Goal: Task Accomplishment & Management: Complete application form

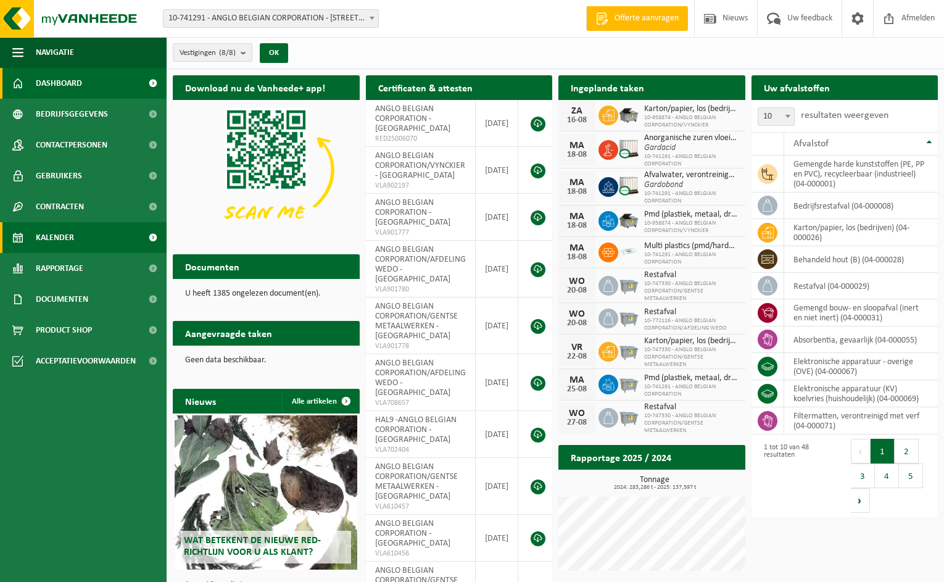
click at [74, 233] on link "Kalender" at bounding box center [83, 237] width 167 height 31
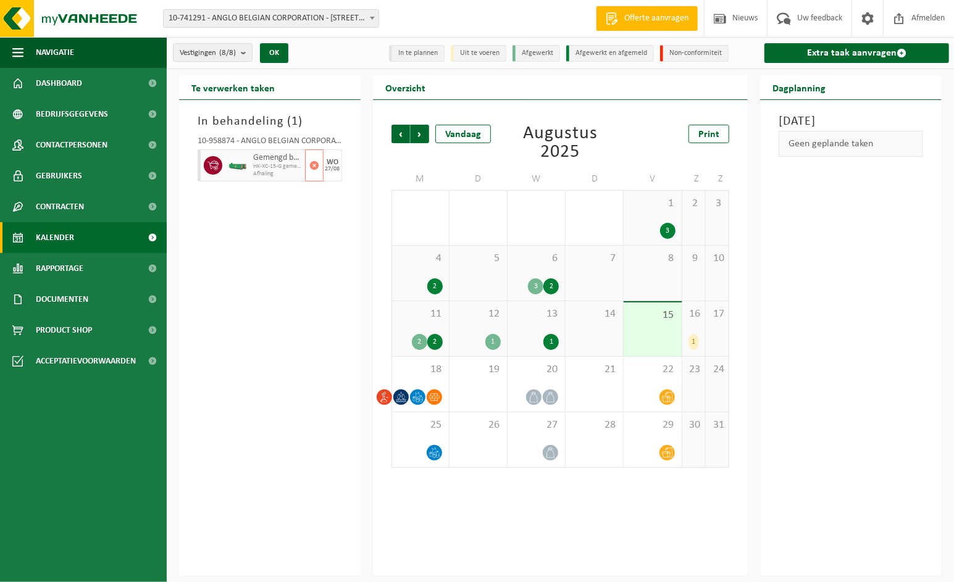
click at [243, 170] on div at bounding box center [237, 165] width 25 height 32
click at [247, 231] on div "In behandeling ( 1 ) 10-958874 - ANGLO BELGIAN CORPORATION/VYNCKIER - GENT Geme…" at bounding box center [269, 338] width 181 height 476
click at [235, 53] on count "(8/8)" at bounding box center [227, 53] width 17 height 8
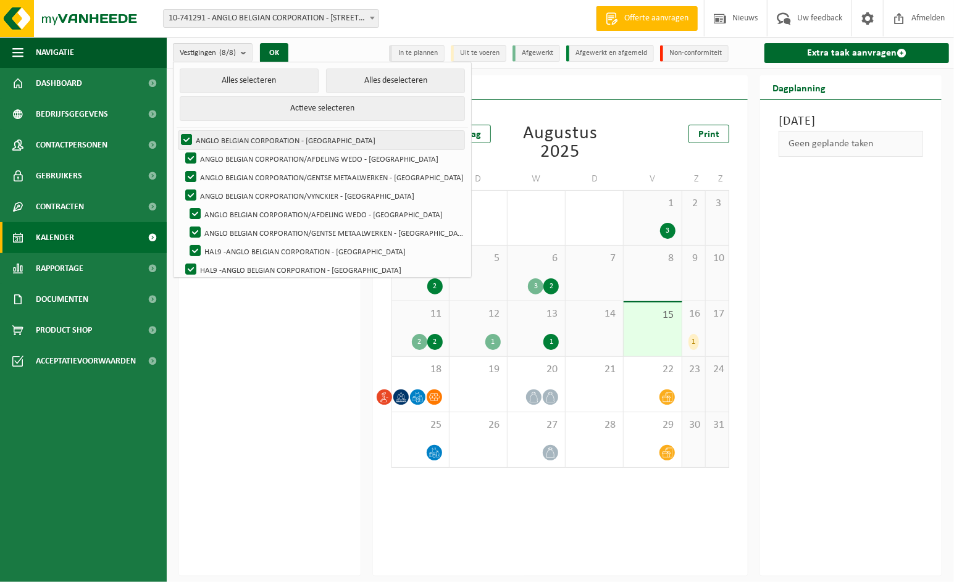
click at [183, 136] on label "ANGLO BELGIAN CORPORATION - GENT" at bounding box center [321, 140] width 286 height 19
click at [177, 131] on input "ANGLO BELGIAN CORPORATION - GENT" at bounding box center [176, 130] width 1 height 1
checkbox input "false"
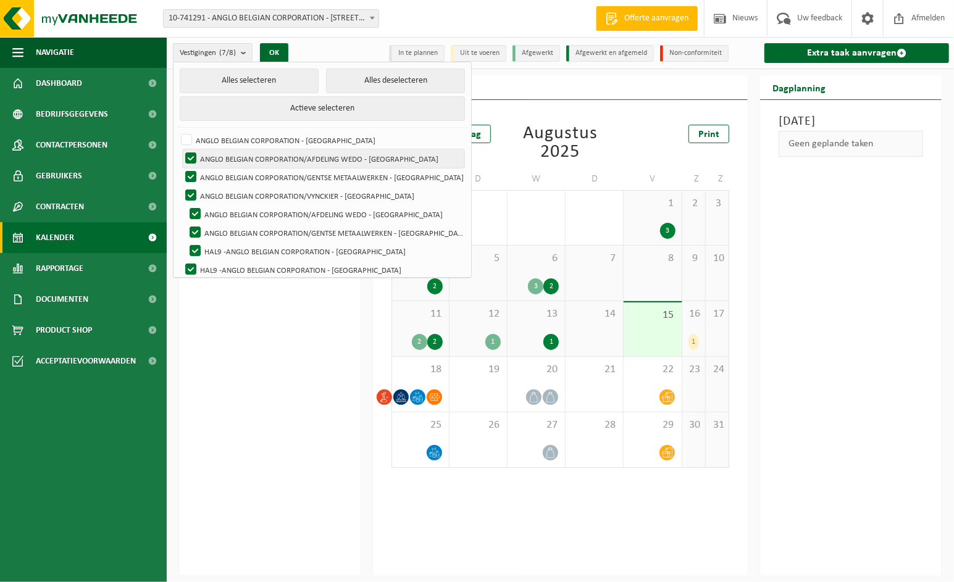
click at [190, 154] on label "ANGLO BELGIAN CORPORATION/AFDELING WEDO - GENT" at bounding box center [323, 158] width 281 height 19
click at [181, 149] on input "ANGLO BELGIAN CORPORATION/AFDELING WEDO - GENT" at bounding box center [180, 149] width 1 height 1
checkbox input "false"
click at [191, 178] on label "ANGLO BELGIAN CORPORATION/GENTSE METAALWERKEN - GENT" at bounding box center [323, 177] width 281 height 19
click at [181, 168] on input "ANGLO BELGIAN CORPORATION/GENTSE METAALWERKEN - GENT" at bounding box center [180, 167] width 1 height 1
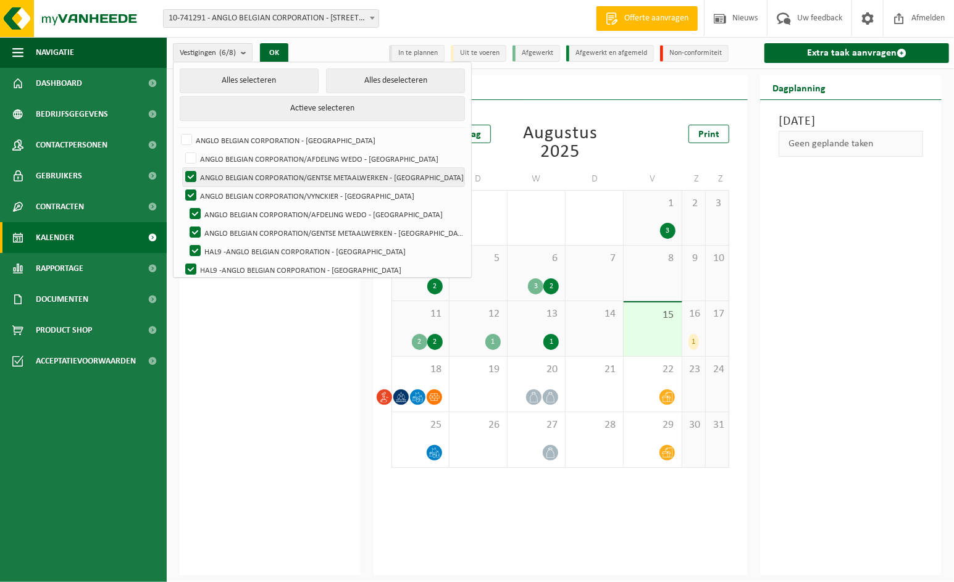
checkbox input "false"
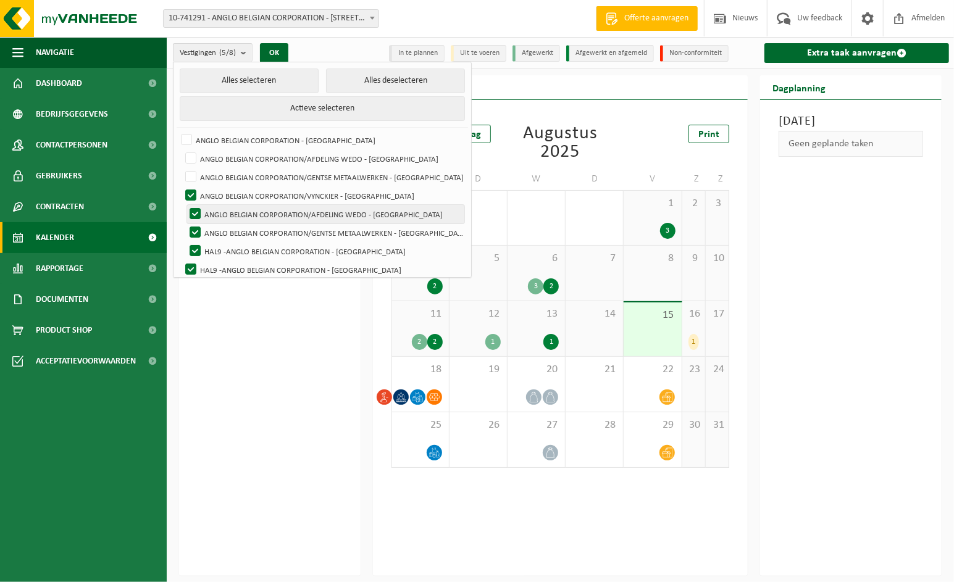
click at [193, 214] on label "ANGLO BELGIAN CORPORATION/AFDELING WEDO - GENT" at bounding box center [325, 214] width 277 height 19
click at [181, 149] on input "ANGLO BELGIAN CORPORATION/AFDELING WEDO - [GEOGRAPHIC_DATA]" at bounding box center [180, 149] width 1 height 1
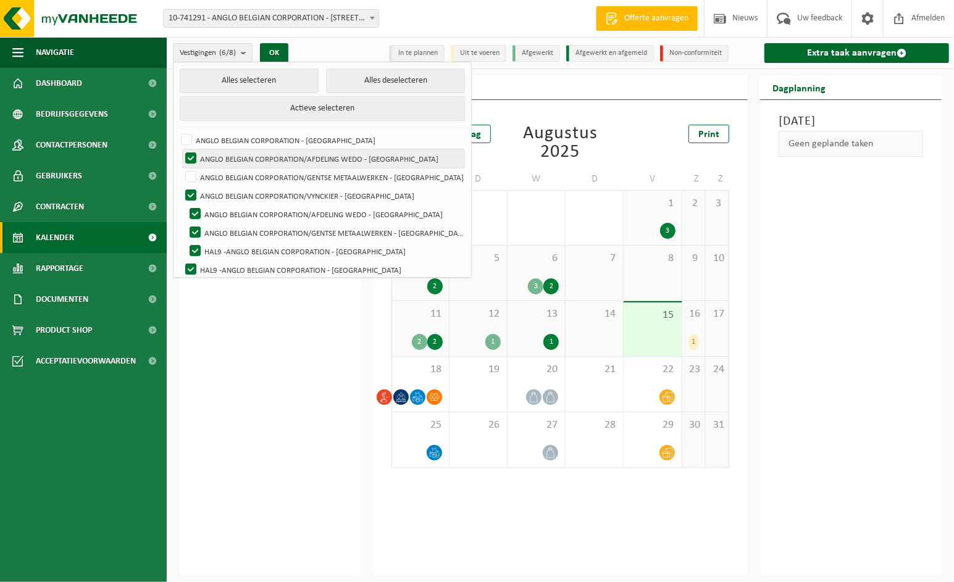
click at [189, 156] on label "ANGLO BELGIAN CORPORATION/AFDELING WEDO - [GEOGRAPHIC_DATA]" at bounding box center [323, 158] width 281 height 19
click at [181, 149] on input "ANGLO BELGIAN CORPORATION/AFDELING WEDO - [GEOGRAPHIC_DATA]" at bounding box center [180, 149] width 1 height 1
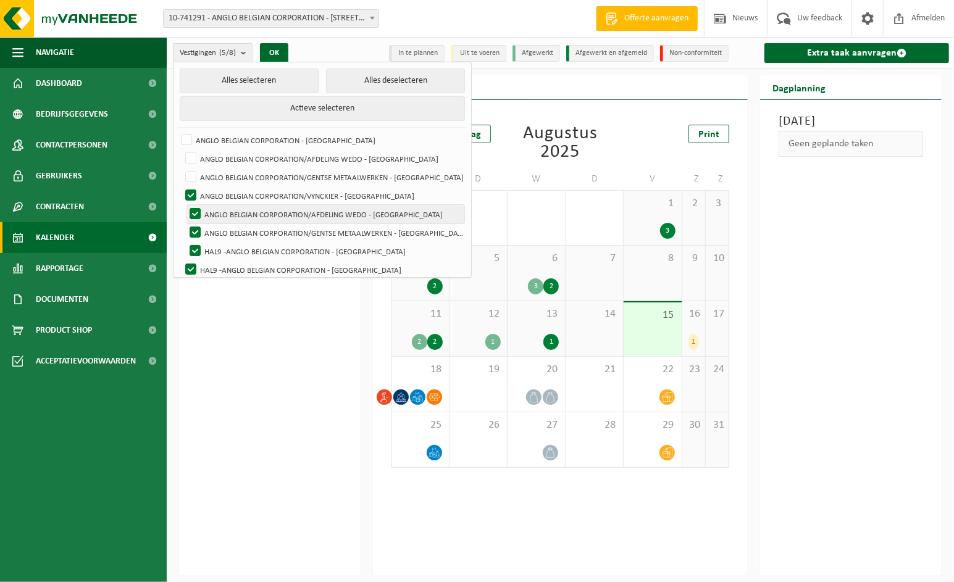
click at [196, 207] on label "ANGLO BELGIAN CORPORATION/AFDELING WEDO - [GEOGRAPHIC_DATA]" at bounding box center [325, 214] width 277 height 19
click at [181, 149] on input "ANGLO BELGIAN CORPORATION/AFDELING WEDO - [GEOGRAPHIC_DATA]" at bounding box center [180, 149] width 1 height 1
click at [196, 207] on label "ANGLO BELGIAN CORPORATION/AFDELING WEDO - [GEOGRAPHIC_DATA]" at bounding box center [325, 214] width 277 height 19
click at [181, 149] on input "ANGLO BELGIAN CORPORATION/AFDELING WEDO - [GEOGRAPHIC_DATA]" at bounding box center [180, 149] width 1 height 1
checkbox input "false"
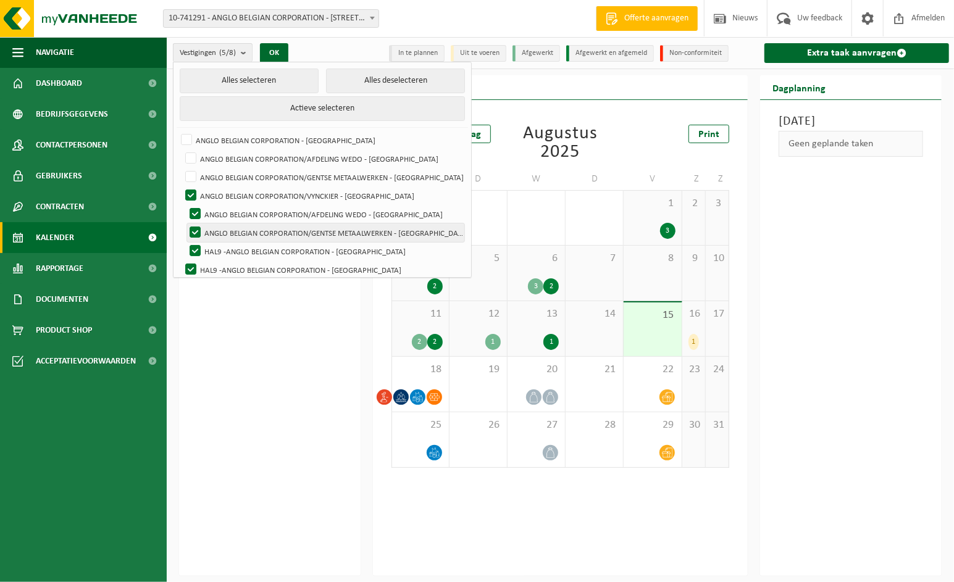
click at [196, 223] on label "ANGLO BELGIAN CORPORATION/GENTSE METAALWERKEN - [GEOGRAPHIC_DATA]" at bounding box center [325, 232] width 277 height 19
click at [181, 168] on input "ANGLO BELGIAN CORPORATION/GENTSE METAALWERKEN - [GEOGRAPHIC_DATA]" at bounding box center [180, 167] width 1 height 1
click at [196, 229] on label "ANGLO BELGIAN CORPORATION/GENTSE METAALWERKEN - [GEOGRAPHIC_DATA]" at bounding box center [325, 232] width 277 height 19
click at [181, 168] on input "ANGLO BELGIAN CORPORATION/GENTSE METAALWERKEN - [GEOGRAPHIC_DATA]" at bounding box center [180, 167] width 1 height 1
click at [196, 233] on label "ANGLO BELGIAN CORPORATION/GENTSE METAALWERKEN - [GEOGRAPHIC_DATA]" at bounding box center [325, 232] width 277 height 19
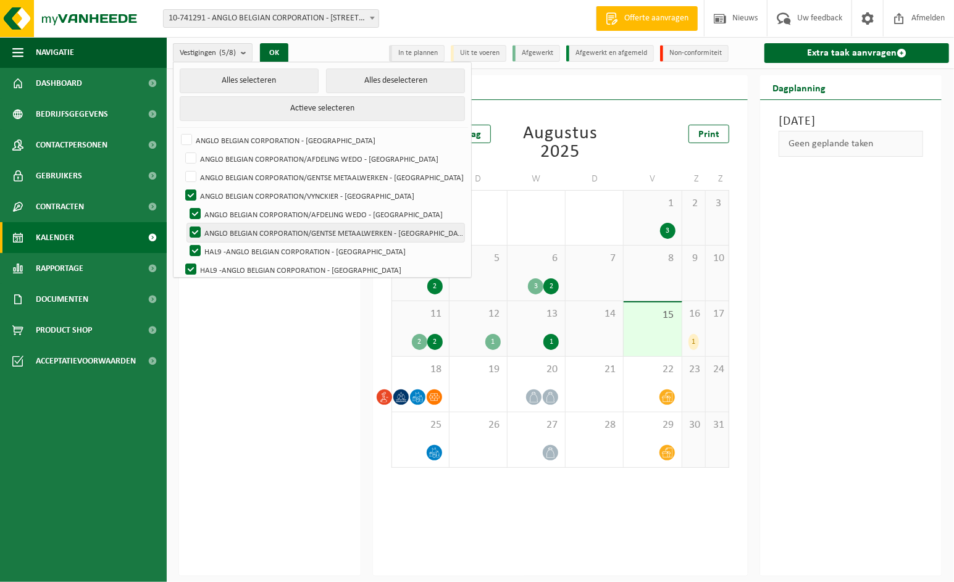
click at [181, 168] on input "ANGLO BELGIAN CORPORATION/GENTSE METAALWERKEN - [GEOGRAPHIC_DATA]" at bounding box center [180, 167] width 1 height 1
click at [196, 233] on label "ANGLO BELGIAN CORPORATION/GENTSE METAALWERKEN - [GEOGRAPHIC_DATA]" at bounding box center [325, 232] width 277 height 19
click at [181, 168] on input "ANGLO BELGIAN CORPORATION/GENTSE METAALWERKEN - [GEOGRAPHIC_DATA]" at bounding box center [180, 167] width 1 height 1
checkbox input "false"
click at [197, 246] on label "HAL9 -ANGLO BELGIAN CORPORATION - [GEOGRAPHIC_DATA]" at bounding box center [325, 251] width 277 height 19
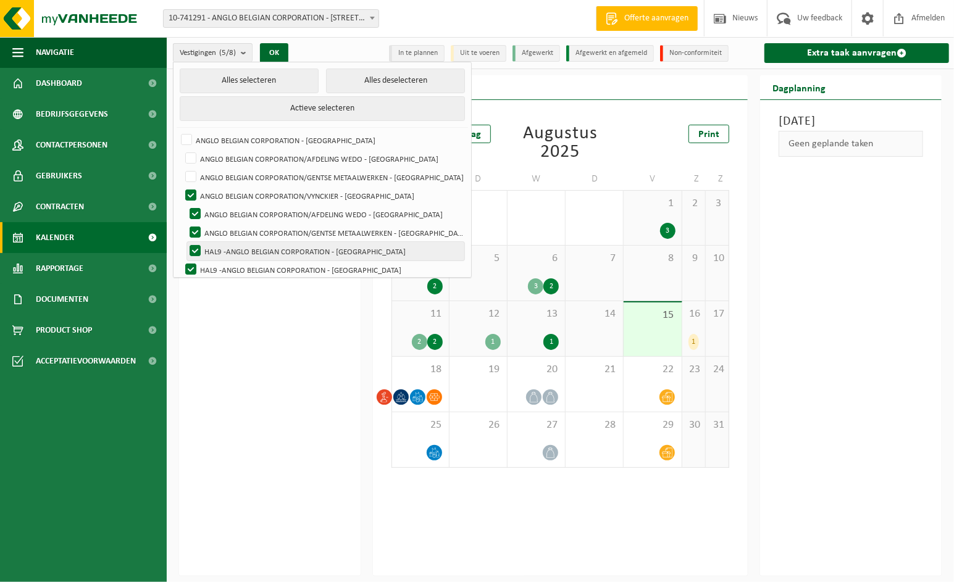
click at [185, 242] on input "HAL9 -ANGLO BELGIAN CORPORATION - [GEOGRAPHIC_DATA]" at bounding box center [185, 241] width 1 height 1
click at [193, 265] on label "HAL9 -ANGLO BELGIAN CORPORATION - [GEOGRAPHIC_DATA]" at bounding box center [323, 269] width 281 height 19
click at [185, 242] on input "HAL9 -ANGLO BELGIAN CORPORATION - [GEOGRAPHIC_DATA]" at bounding box center [185, 241] width 1 height 1
click at [193, 265] on label "HAL9 -ANGLO BELGIAN CORPORATION - [GEOGRAPHIC_DATA]" at bounding box center [323, 269] width 281 height 19
click at [185, 242] on input "HAL9 -ANGLO BELGIAN CORPORATION - [GEOGRAPHIC_DATA]" at bounding box center [185, 241] width 1 height 1
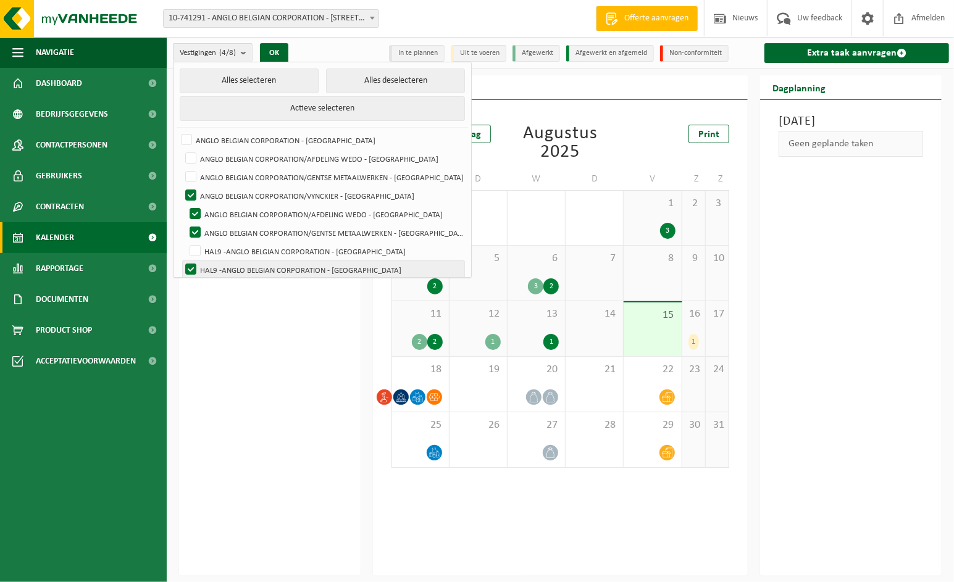
click at [194, 274] on label "HAL9 -ANGLO BELGIAN CORPORATION - [GEOGRAPHIC_DATA]" at bounding box center [323, 269] width 281 height 19
click at [185, 242] on input "HAL9 -ANGLO BELGIAN CORPORATION - [GEOGRAPHIC_DATA]" at bounding box center [185, 241] width 1 height 1
click at [194, 274] on label "HAL9 -ANGLO BELGIAN CORPORATION - [GEOGRAPHIC_DATA]" at bounding box center [323, 269] width 281 height 19
click at [185, 242] on input "HAL9 -ANGLO BELGIAN CORPORATION - [GEOGRAPHIC_DATA]" at bounding box center [185, 241] width 1 height 1
checkbox input "false"
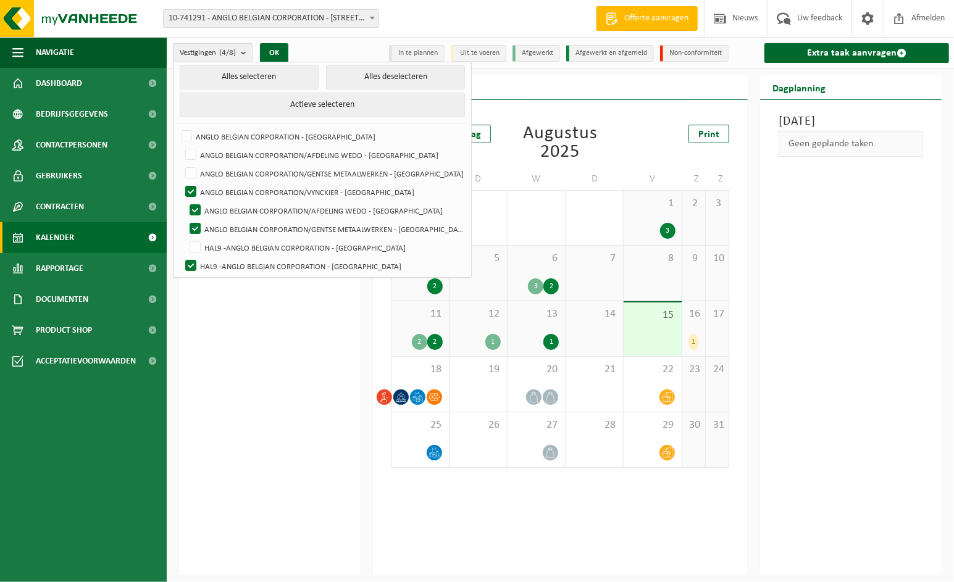
scroll to position [5, 0]
click at [212, 275] on ul "Alles selecteren Alles deselecteren Actieve selecteren ANGLO BELGIAN CORPORATIO…" at bounding box center [321, 168] width 297 height 223
click at [200, 231] on label "ANGLO BELGIAN CORPORATION/GENTSE METAALWERKEN - [GEOGRAPHIC_DATA]" at bounding box center [325, 227] width 277 height 19
click at [181, 163] on input "ANGLO BELGIAN CORPORATION/GENTSE METAALWERKEN - [GEOGRAPHIC_DATA]" at bounding box center [180, 162] width 1 height 1
click at [200, 231] on label "ANGLO BELGIAN CORPORATION/GENTSE METAALWERKEN - [GEOGRAPHIC_DATA]" at bounding box center [325, 227] width 277 height 19
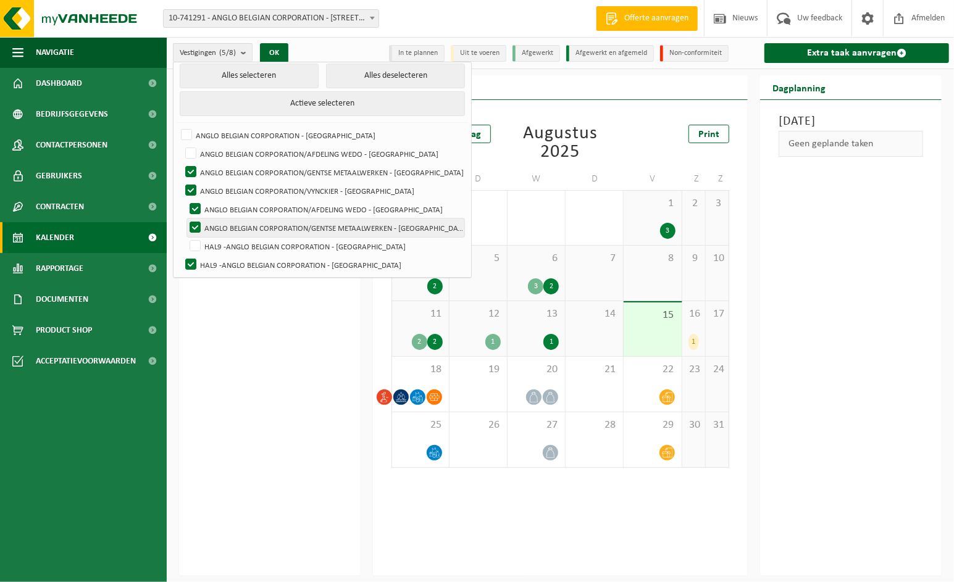
click at [181, 163] on input "ANGLO BELGIAN CORPORATION/GENTSE METAALWERKEN - [GEOGRAPHIC_DATA]" at bounding box center [180, 162] width 1 height 1
checkbox input "false"
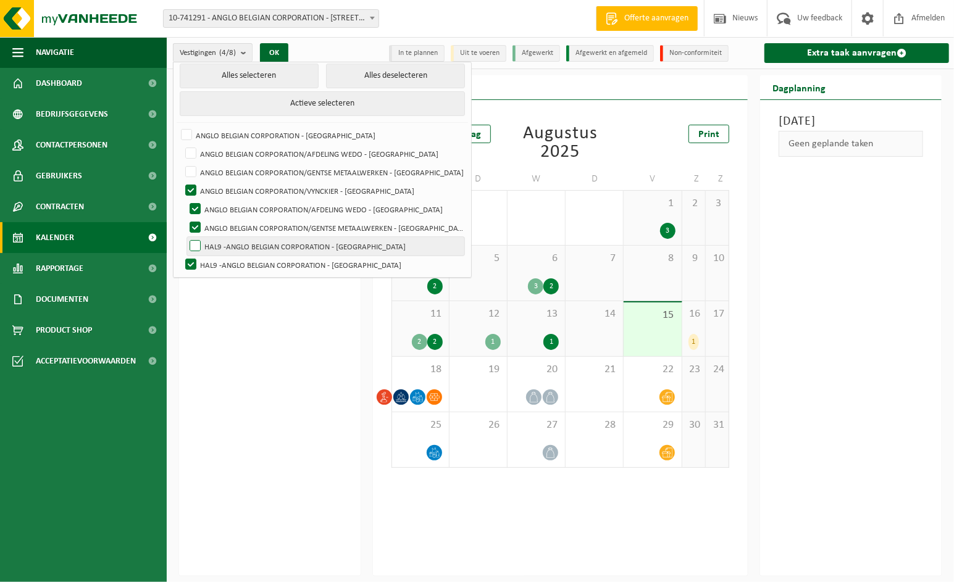
click at [202, 249] on label "HAL9 -ANGLO BELGIAN CORPORATION - [GEOGRAPHIC_DATA]" at bounding box center [325, 246] width 277 height 19
click at [185, 237] on input "HAL9 -ANGLO BELGIAN CORPORATION - [GEOGRAPHIC_DATA]" at bounding box center [185, 236] width 1 height 1
click at [202, 249] on label "HAL9 -ANGLO BELGIAN CORPORATION - [GEOGRAPHIC_DATA]" at bounding box center [325, 246] width 277 height 19
click at [185, 237] on input "HAL9 -ANGLO BELGIAN CORPORATION - [GEOGRAPHIC_DATA]" at bounding box center [185, 236] width 1 height 1
checkbox input "false"
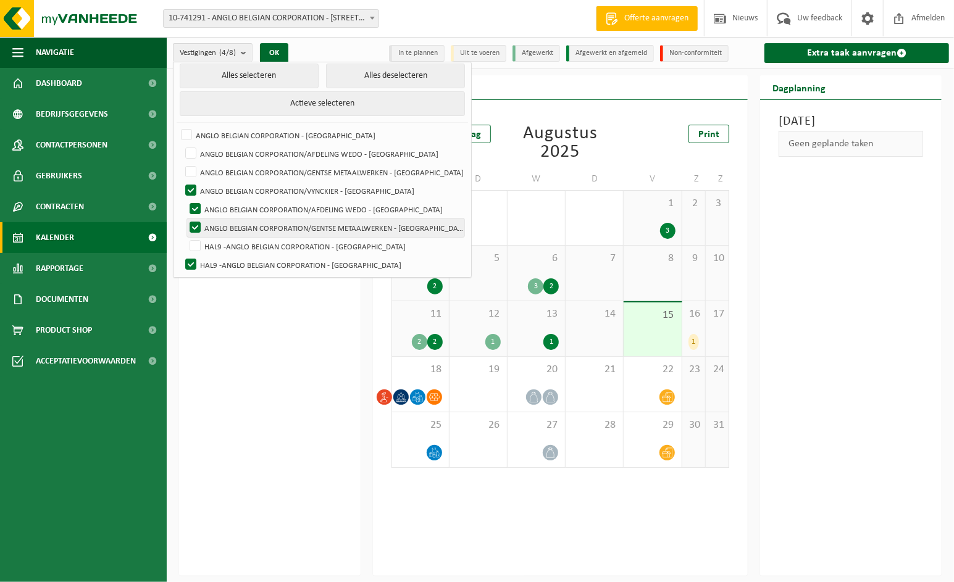
click at [334, 233] on label "ANGLO BELGIAN CORPORATION/GENTSE METAALWERKEN - [GEOGRAPHIC_DATA]" at bounding box center [325, 227] width 277 height 19
click at [181, 163] on input "ANGLO BELGIAN CORPORATION/GENTSE METAALWERKEN - [GEOGRAPHIC_DATA]" at bounding box center [180, 162] width 1 height 1
click at [334, 233] on label "ANGLO BELGIAN CORPORATION/GENTSE METAALWERKEN - [GEOGRAPHIC_DATA]" at bounding box center [325, 227] width 277 height 19
click at [181, 163] on input "ANGLO BELGIAN CORPORATION/GENTSE METAALWERKEN - [GEOGRAPHIC_DATA]" at bounding box center [180, 162] width 1 height 1
checkbox input "false"
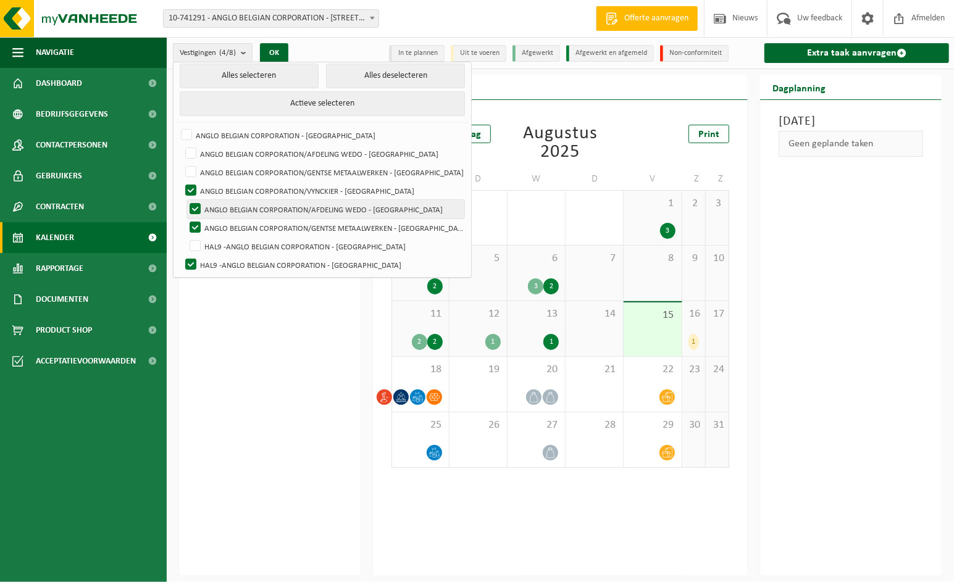
click at [355, 209] on label "ANGLO BELGIAN CORPORATION/AFDELING WEDO - [GEOGRAPHIC_DATA]" at bounding box center [325, 209] width 277 height 19
click at [181, 144] on input "ANGLO BELGIAN CORPORATION/AFDELING WEDO - [GEOGRAPHIC_DATA]" at bounding box center [180, 144] width 1 height 1
click at [355, 209] on label "ANGLO BELGIAN CORPORATION/AFDELING WEDO - [GEOGRAPHIC_DATA]" at bounding box center [325, 209] width 277 height 19
click at [181, 144] on input "ANGLO BELGIAN CORPORATION/AFDELING WEDO - [GEOGRAPHIC_DATA]" at bounding box center [180, 144] width 1 height 1
checkbox input "false"
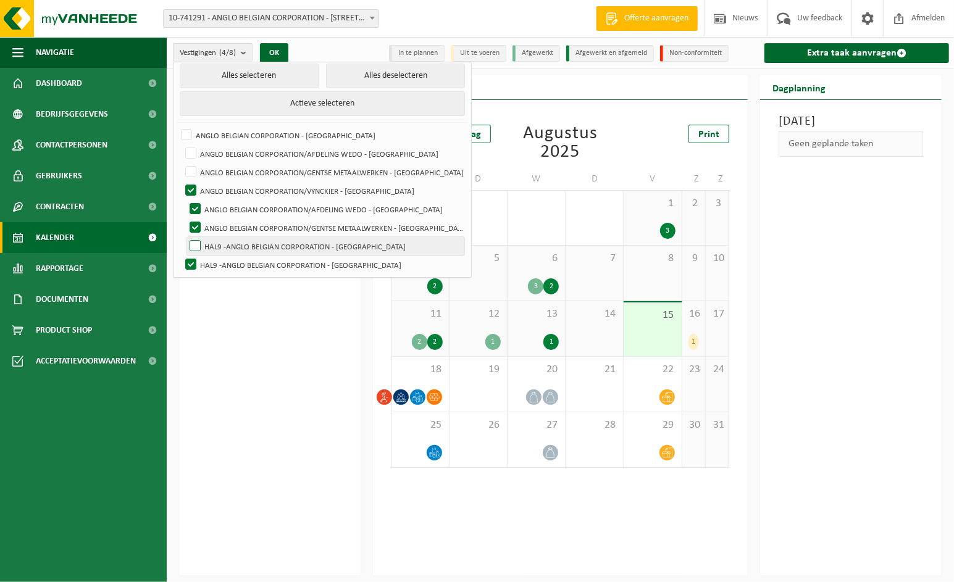
click at [371, 249] on label "HAL9 -ANGLO BELGIAN CORPORATION - [GEOGRAPHIC_DATA]" at bounding box center [325, 246] width 277 height 19
click at [185, 237] on input "HAL9 -ANGLO BELGIAN CORPORATION - [GEOGRAPHIC_DATA]" at bounding box center [185, 236] width 1 height 1
click at [371, 249] on label "HAL9 -ANGLO BELGIAN CORPORATION - [GEOGRAPHIC_DATA]" at bounding box center [325, 246] width 277 height 19
click at [185, 237] on input "HAL9 -ANGLO BELGIAN CORPORATION - [GEOGRAPHIC_DATA]" at bounding box center [185, 236] width 1 height 1
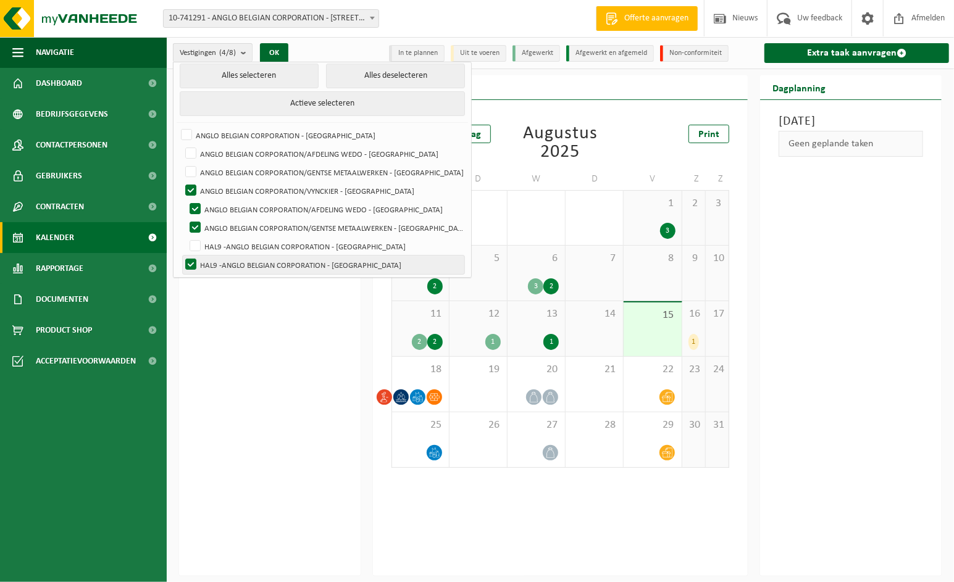
click at [372, 257] on label "HAL9 -ANGLO BELGIAN CORPORATION - [GEOGRAPHIC_DATA]" at bounding box center [323, 265] width 281 height 19
click at [185, 237] on input "HAL9 -ANGLO BELGIAN CORPORATION - [GEOGRAPHIC_DATA]" at bounding box center [185, 236] width 1 height 1
click at [372, 257] on label "HAL9 -ANGLO BELGIAN CORPORATION - [GEOGRAPHIC_DATA]" at bounding box center [323, 265] width 281 height 19
click at [185, 237] on input "HAL9 -ANGLO BELGIAN CORPORATION - [GEOGRAPHIC_DATA]" at bounding box center [185, 236] width 1 height 1
click at [376, 269] on label "HAL9 -ANGLO BELGIAN CORPORATION - [GEOGRAPHIC_DATA]" at bounding box center [323, 265] width 281 height 19
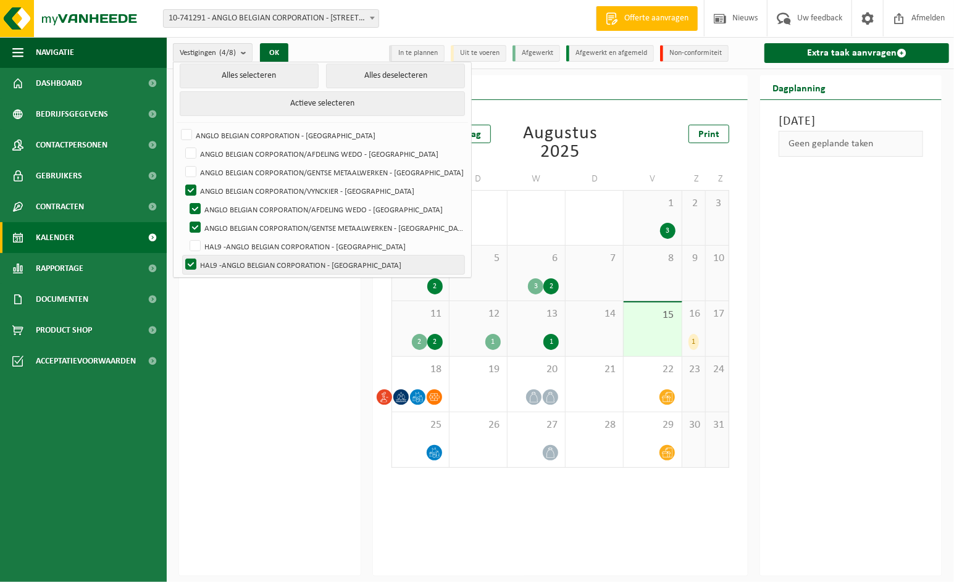
click at [185, 237] on input "HAL9 -ANGLO BELGIAN CORPORATION - [GEOGRAPHIC_DATA]" at bounding box center [185, 236] width 1 height 1
click at [376, 269] on label "HAL9 -ANGLO BELGIAN CORPORATION - [GEOGRAPHIC_DATA]" at bounding box center [323, 265] width 281 height 19
click at [185, 237] on input "HAL9 -ANGLO BELGIAN CORPORATION - [GEOGRAPHIC_DATA]" at bounding box center [185, 236] width 1 height 1
checkbox input "false"
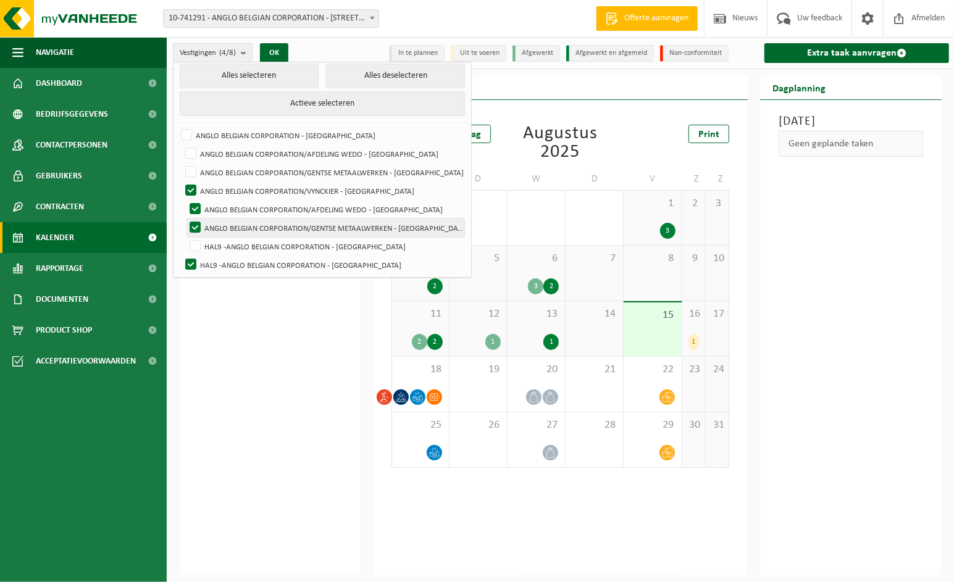
click at [389, 226] on label "ANGLO BELGIAN CORPORATION/GENTSE METAALWERKEN - [GEOGRAPHIC_DATA]" at bounding box center [325, 227] width 277 height 19
click at [181, 163] on input "ANGLO BELGIAN CORPORATION/GENTSE METAALWERKEN - [GEOGRAPHIC_DATA]" at bounding box center [180, 162] width 1 height 1
click at [389, 226] on label "ANGLO BELGIAN CORPORATION/GENTSE METAALWERKEN - [GEOGRAPHIC_DATA]" at bounding box center [325, 227] width 277 height 19
click at [181, 163] on input "ANGLO BELGIAN CORPORATION/GENTSE METAALWERKEN - [GEOGRAPHIC_DATA]" at bounding box center [180, 162] width 1 height 1
checkbox input "false"
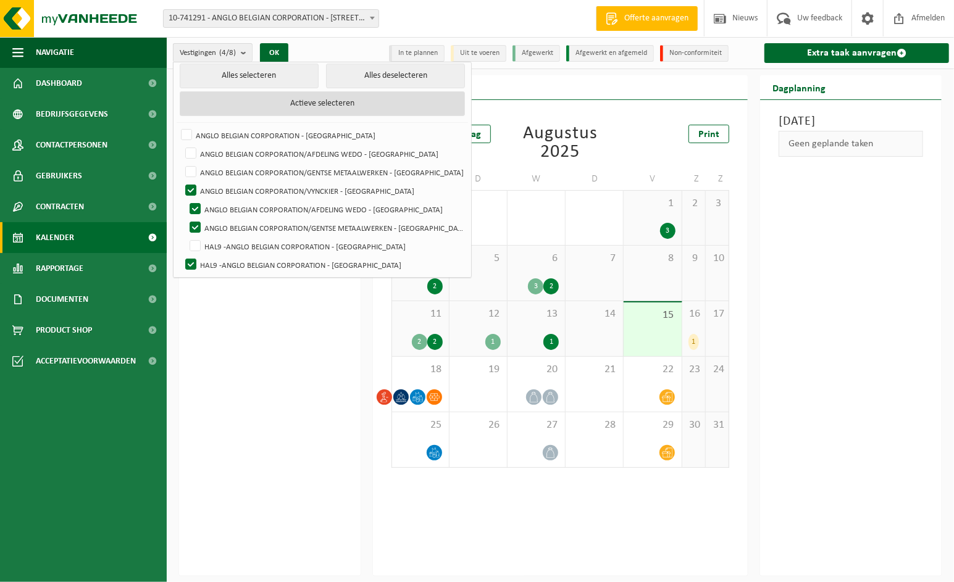
click at [286, 98] on button "Actieve selecteren" at bounding box center [323, 103] width 286 height 25
checkbox input "true"
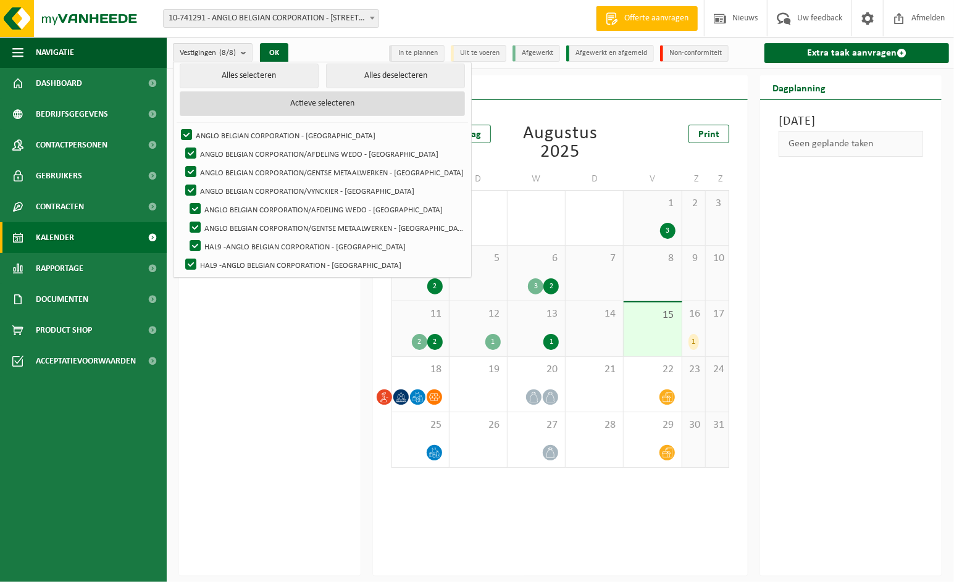
click at [286, 98] on button "Actieve selecteren" at bounding box center [323, 103] width 286 height 25
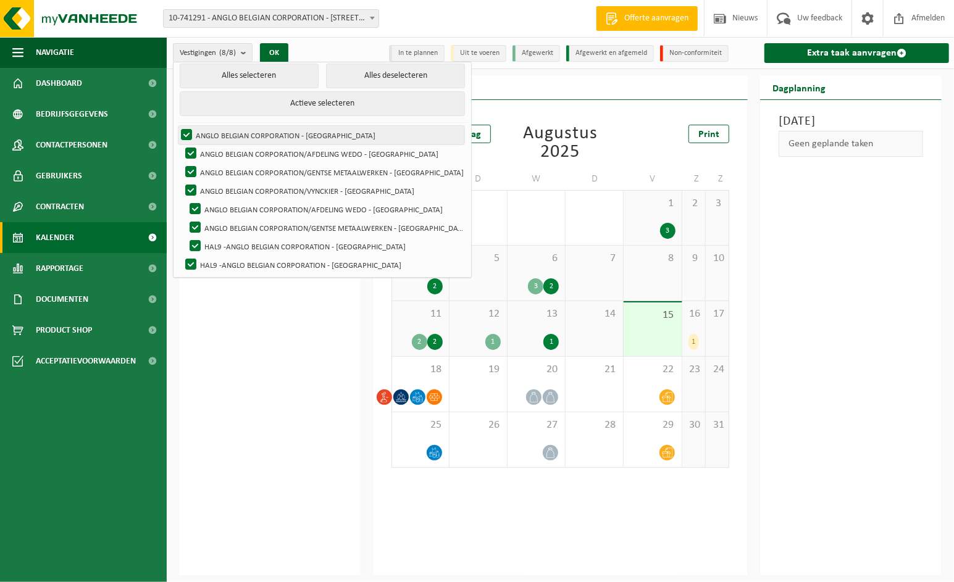
click at [183, 130] on label "ANGLO BELGIAN CORPORATION - [GEOGRAPHIC_DATA]" at bounding box center [321, 135] width 286 height 19
click at [177, 126] on input "ANGLO BELGIAN CORPORATION - [GEOGRAPHIC_DATA]" at bounding box center [176, 125] width 1 height 1
checkbox input "false"
click at [188, 152] on label "ANGLO BELGIAN CORPORATION/AFDELING WEDO - [GEOGRAPHIC_DATA]" at bounding box center [323, 153] width 281 height 19
click at [181, 144] on input "ANGLO BELGIAN CORPORATION/AFDELING WEDO - [GEOGRAPHIC_DATA]" at bounding box center [180, 144] width 1 height 1
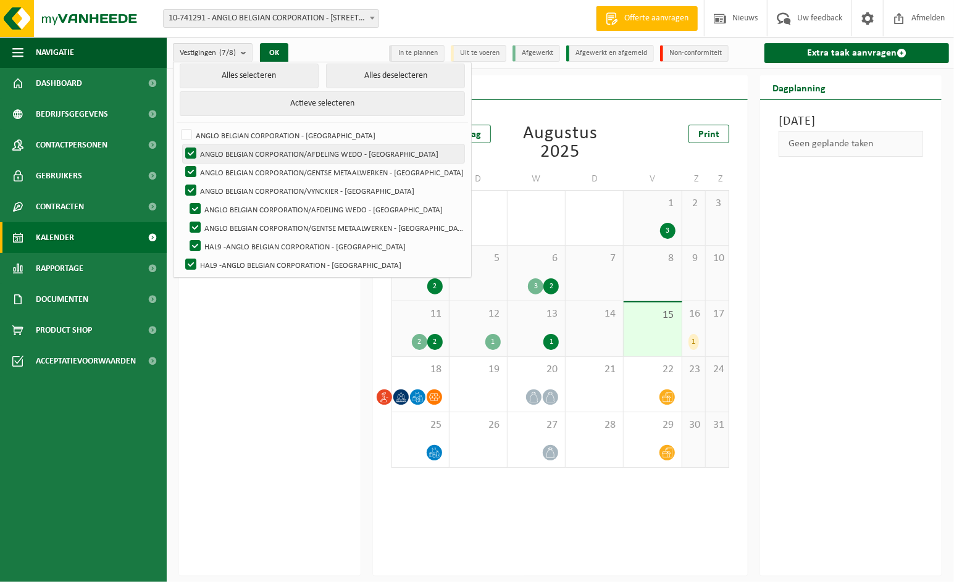
checkbox input "false"
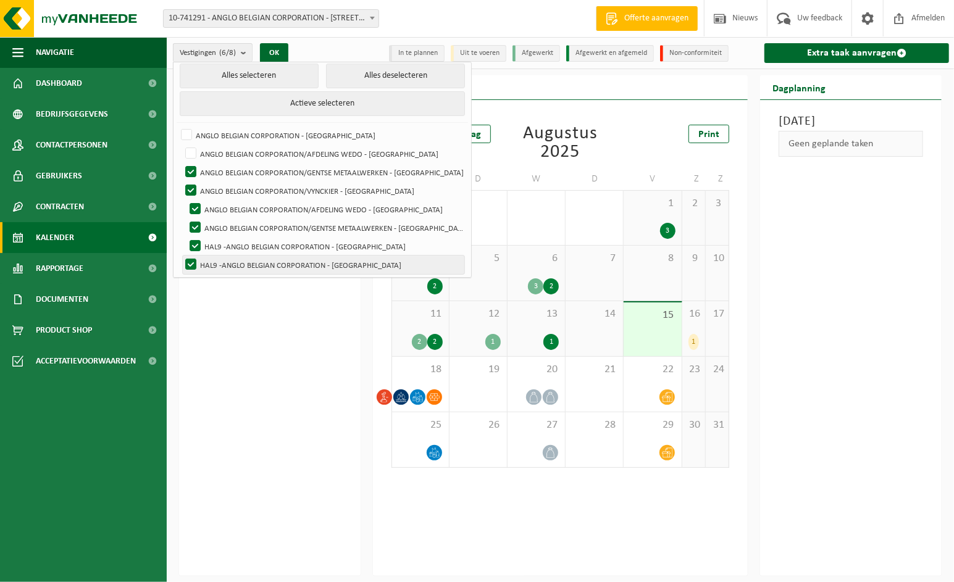
click at [191, 259] on label "HAL9 -ANGLO BELGIAN CORPORATION - [GEOGRAPHIC_DATA]" at bounding box center [323, 265] width 281 height 19
click at [185, 237] on input "HAL9 -ANGLO BELGIAN CORPORATION - [GEOGRAPHIC_DATA]" at bounding box center [185, 236] width 1 height 1
checkbox input "false"
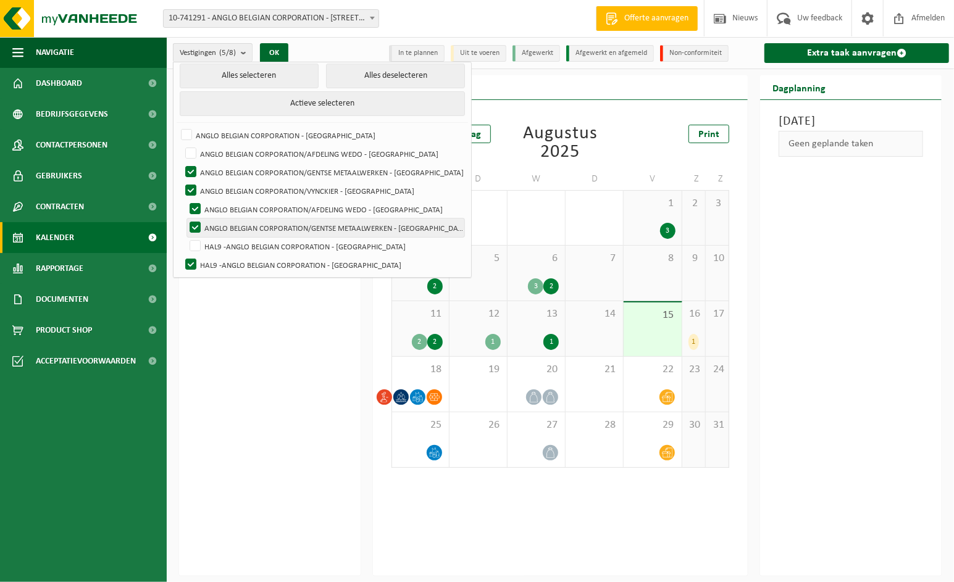
click at [191, 228] on label "ANGLO BELGIAN CORPORATION/GENTSE METAALWERKEN - [GEOGRAPHIC_DATA]" at bounding box center [325, 227] width 277 height 19
click at [181, 163] on input "ANGLO BELGIAN CORPORATION/GENTSE METAALWERKEN - [GEOGRAPHIC_DATA]" at bounding box center [180, 162] width 1 height 1
checkbox input "false"
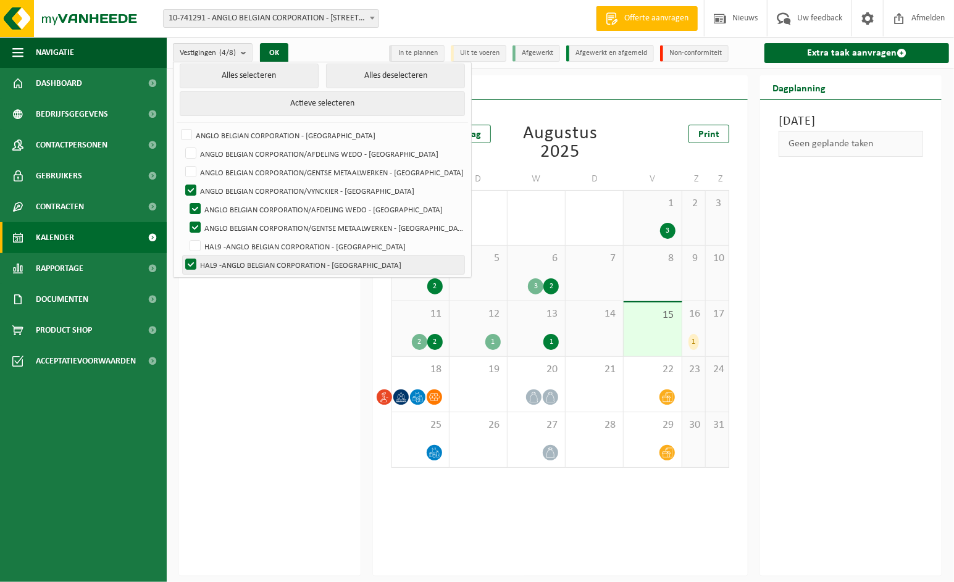
click at [321, 265] on label "HAL9 -ANGLO BELGIAN CORPORATION - [GEOGRAPHIC_DATA]" at bounding box center [323, 265] width 281 height 19
click at [185, 237] on input "HAL9 -ANGLO BELGIAN CORPORATION - [GEOGRAPHIC_DATA]" at bounding box center [185, 236] width 1 height 1
click at [321, 265] on label "HAL9 -ANGLO BELGIAN CORPORATION - [GEOGRAPHIC_DATA]" at bounding box center [323, 265] width 281 height 19
click at [185, 237] on input "HAL9 -ANGLO BELGIAN CORPORATION - [GEOGRAPHIC_DATA]" at bounding box center [185, 236] width 1 height 1
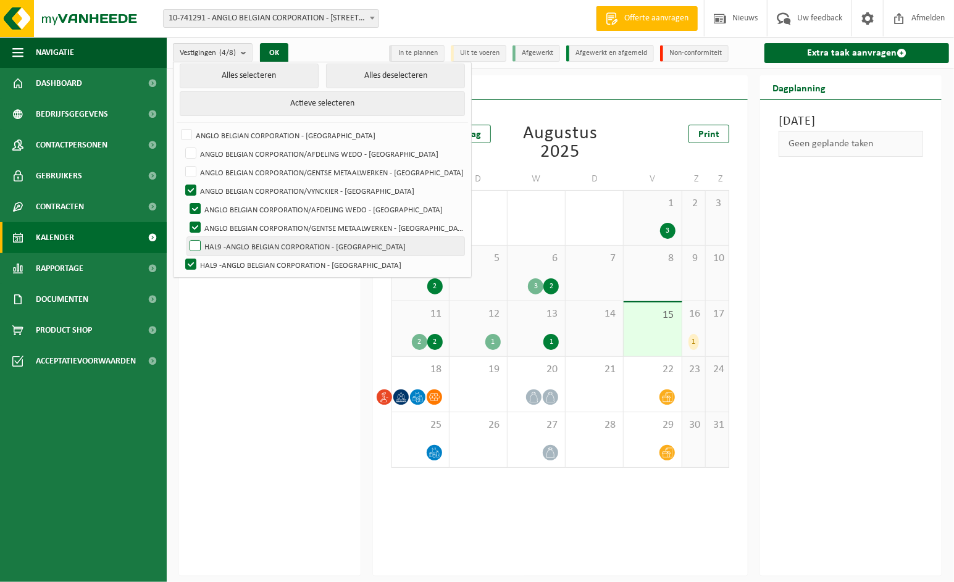
click at [370, 237] on label "HAL9 -ANGLO BELGIAN CORPORATION - [GEOGRAPHIC_DATA]" at bounding box center [325, 246] width 277 height 19
click at [185, 236] on input "HAL9 -ANGLO BELGIAN CORPORATION - [GEOGRAPHIC_DATA]" at bounding box center [185, 236] width 1 height 1
click at [370, 237] on label "HAL9 -ANGLO BELGIAN CORPORATION - [GEOGRAPHIC_DATA]" at bounding box center [325, 246] width 277 height 19
click at [185, 236] on input "HAL9 -ANGLO BELGIAN CORPORATION - [GEOGRAPHIC_DATA]" at bounding box center [185, 236] width 1 height 1
checkbox input "false"
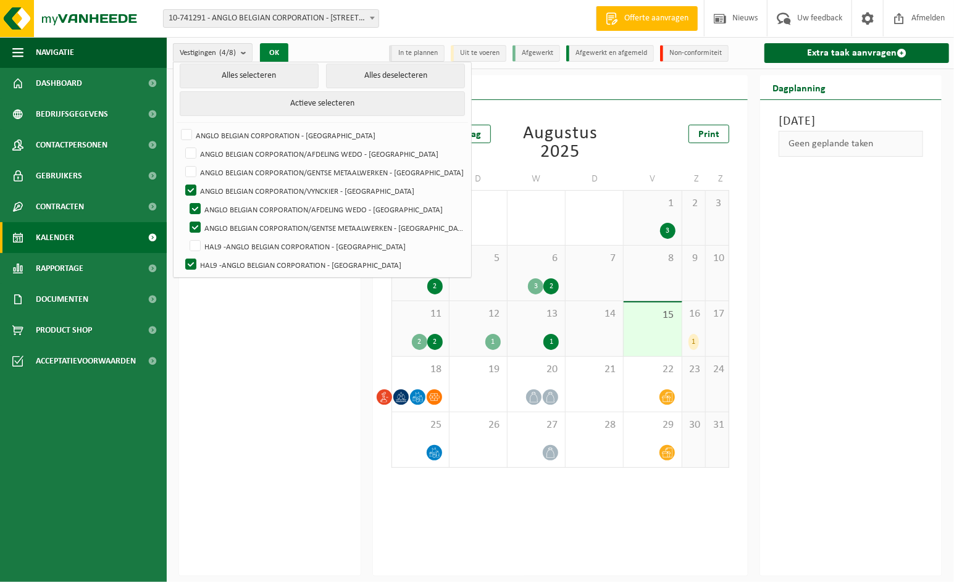
click at [280, 57] on button "OK" at bounding box center [274, 53] width 28 height 20
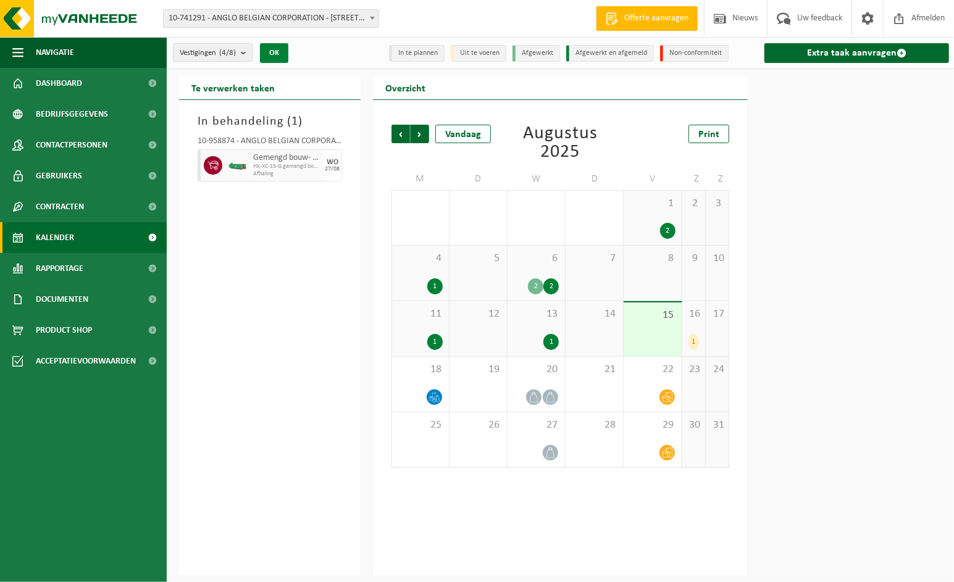
click at [280, 57] on button "OK" at bounding box center [274, 53] width 28 height 20
click at [70, 337] on span "Product Shop" at bounding box center [64, 330] width 56 height 31
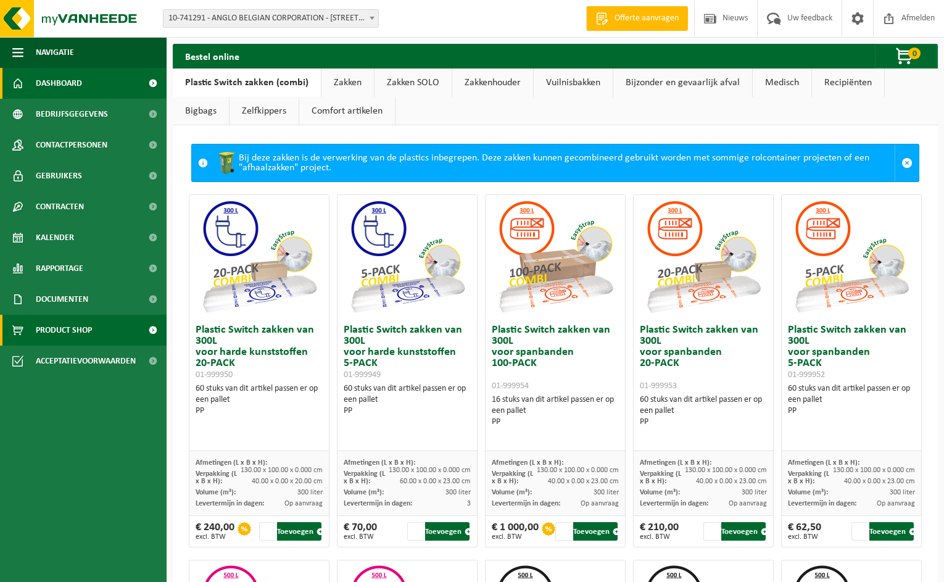
click at [94, 77] on link "Dashboard" at bounding box center [83, 83] width 167 height 31
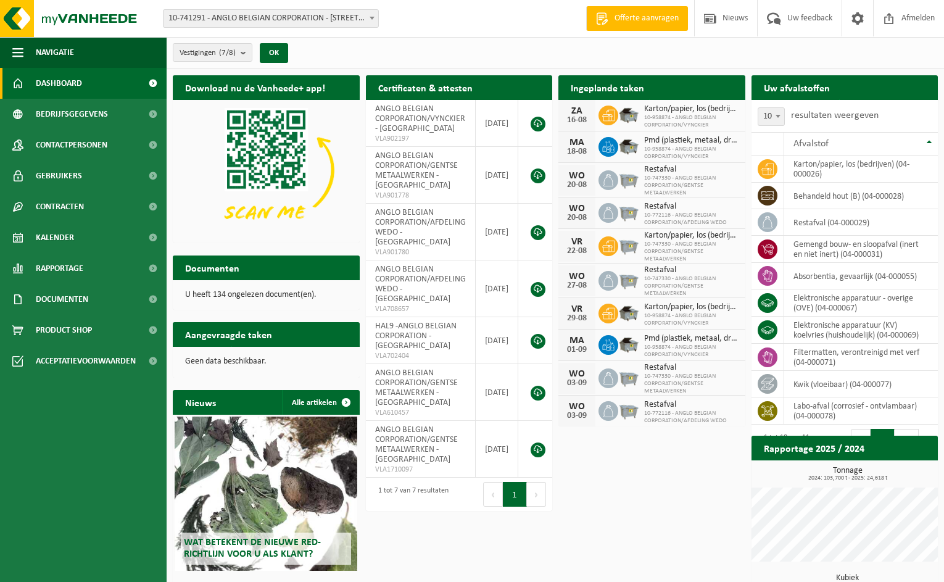
click at [692, 89] on div "Ingeplande taken Bekijk uw kalender" at bounding box center [652, 87] width 187 height 25
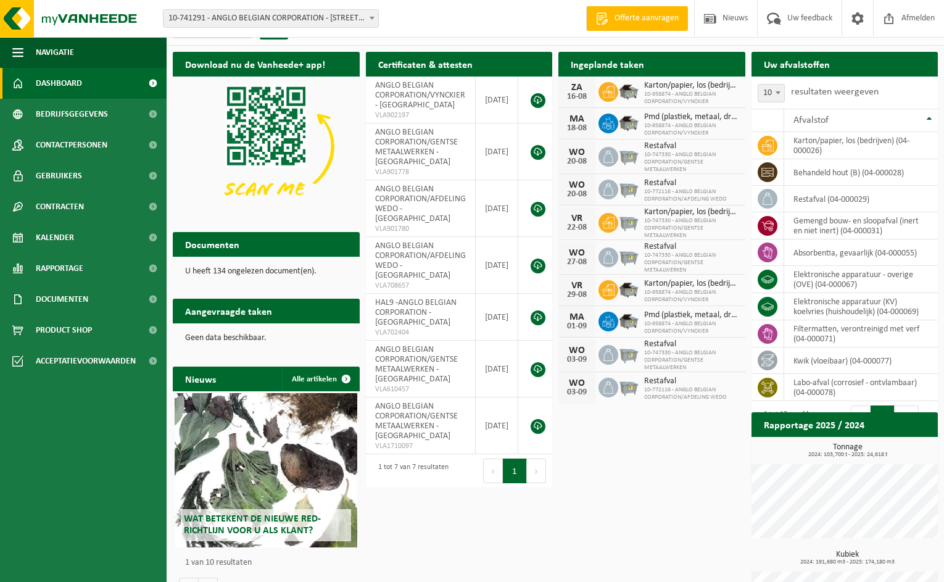
scroll to position [14, 0]
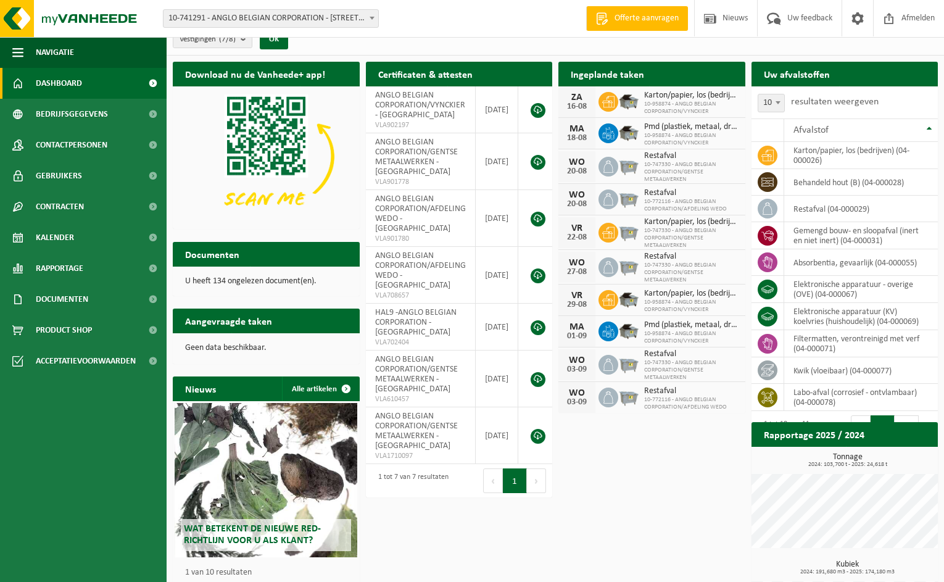
click at [768, 99] on span "10" at bounding box center [771, 102] width 26 height 17
select select "50"
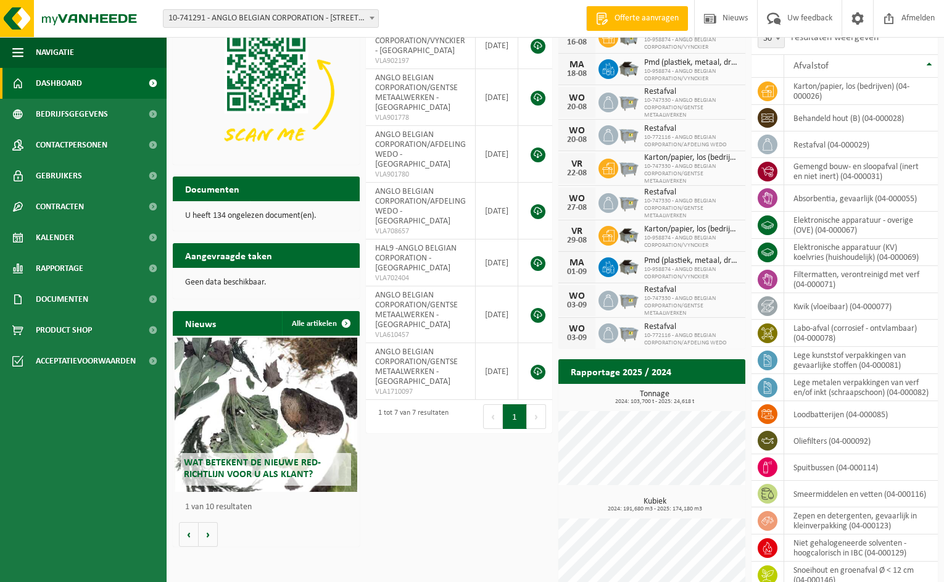
scroll to position [84, 0]
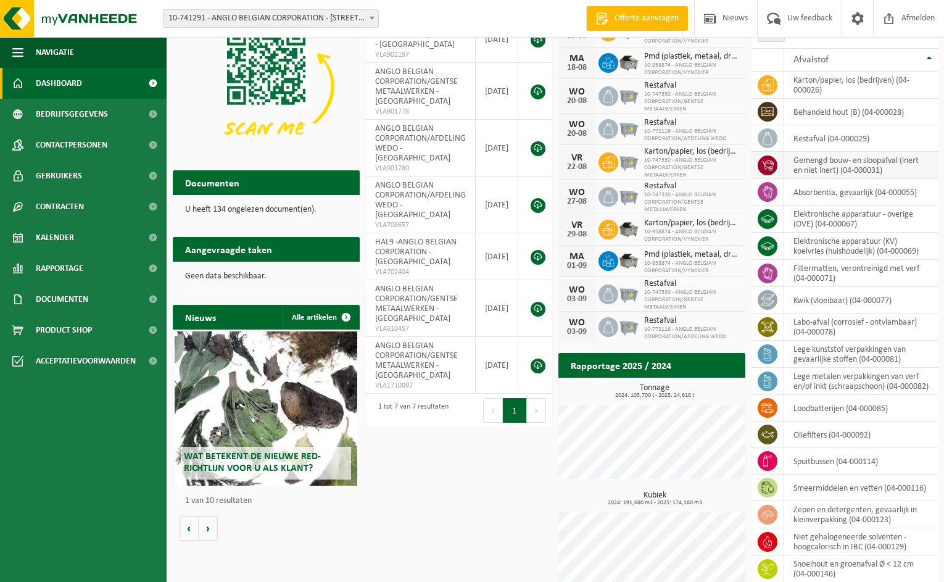
click at [828, 168] on td "gemengd bouw- en sloopafval (inert en niet inert) (04-000031)" at bounding box center [861, 165] width 154 height 27
click at [78, 240] on link "Kalender" at bounding box center [83, 237] width 167 height 31
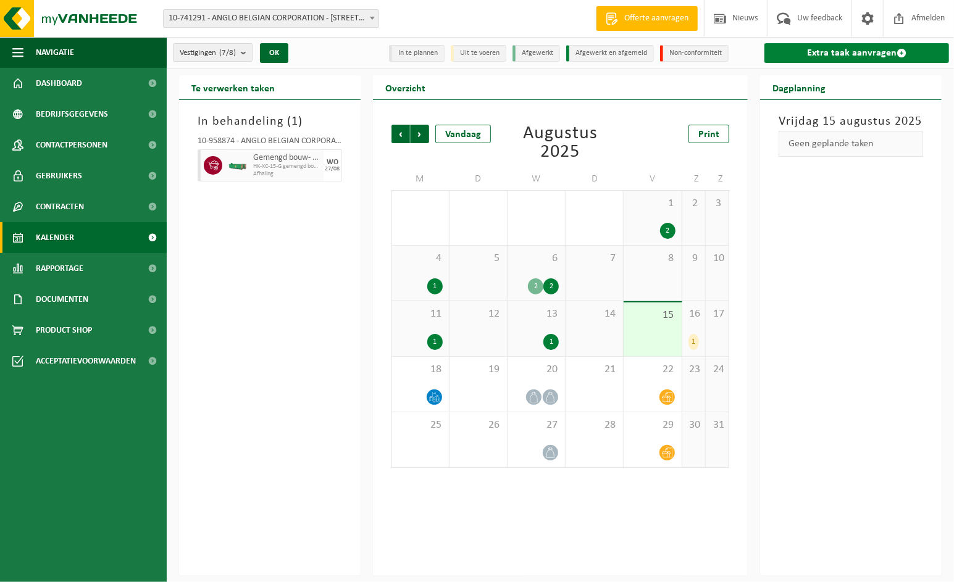
click at [804, 57] on link "Extra taak aanvragen" at bounding box center [856, 53] width 185 height 20
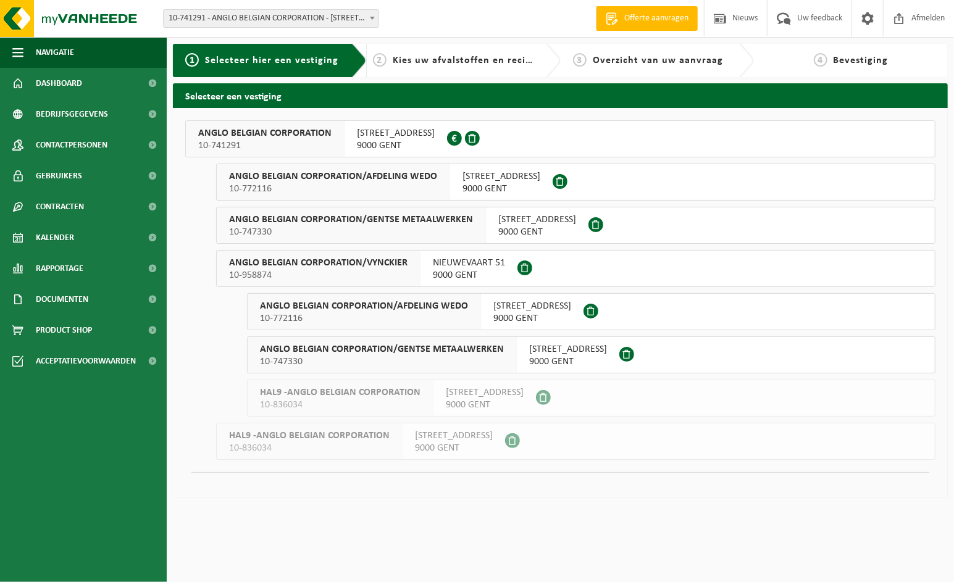
click at [358, 266] on span "ANGLO BELGIAN CORPORATION/VYNCKIER" at bounding box center [318, 263] width 178 height 12
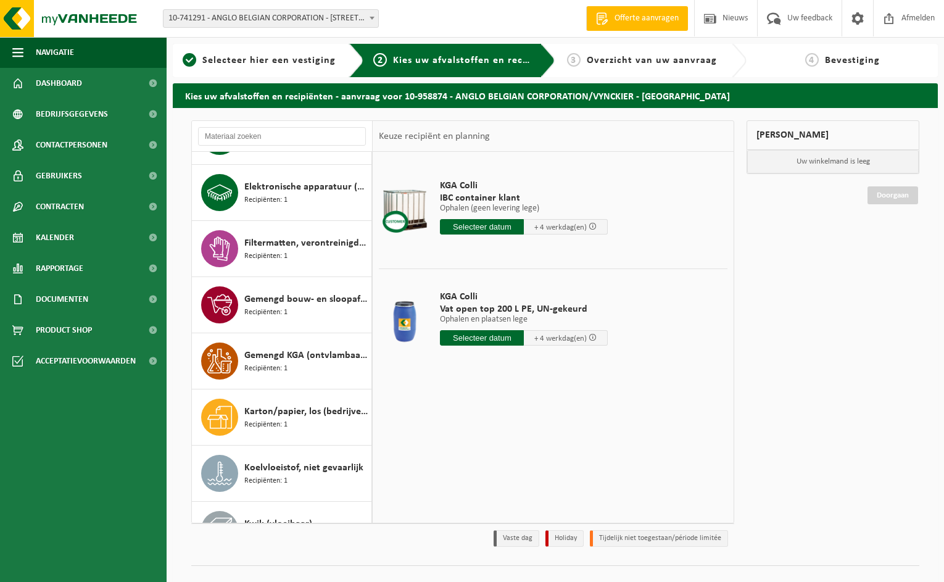
scroll to position [685, 0]
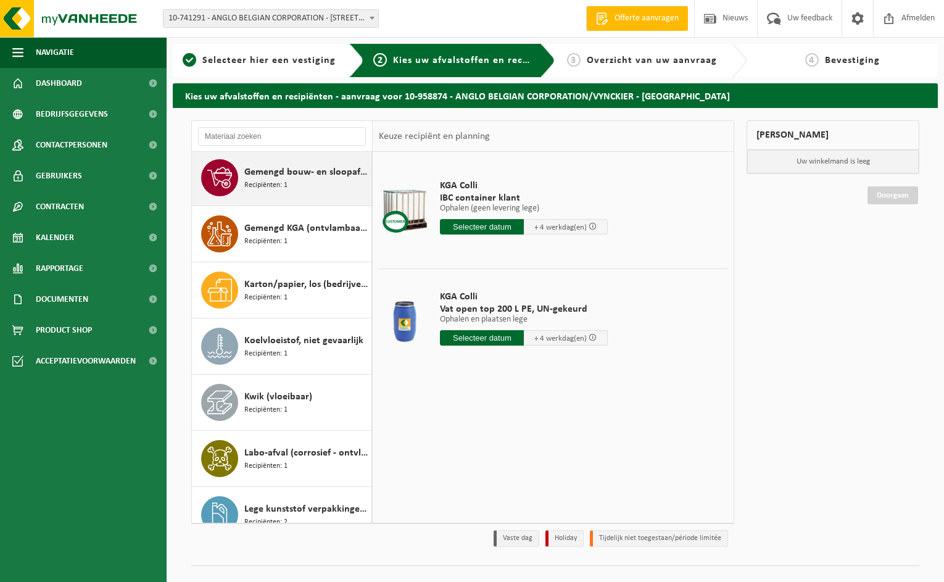
click at [325, 180] on div "Gemengd bouw- en sloopafval (inert en niet inert) Recipiënten: 1" at bounding box center [306, 177] width 124 height 37
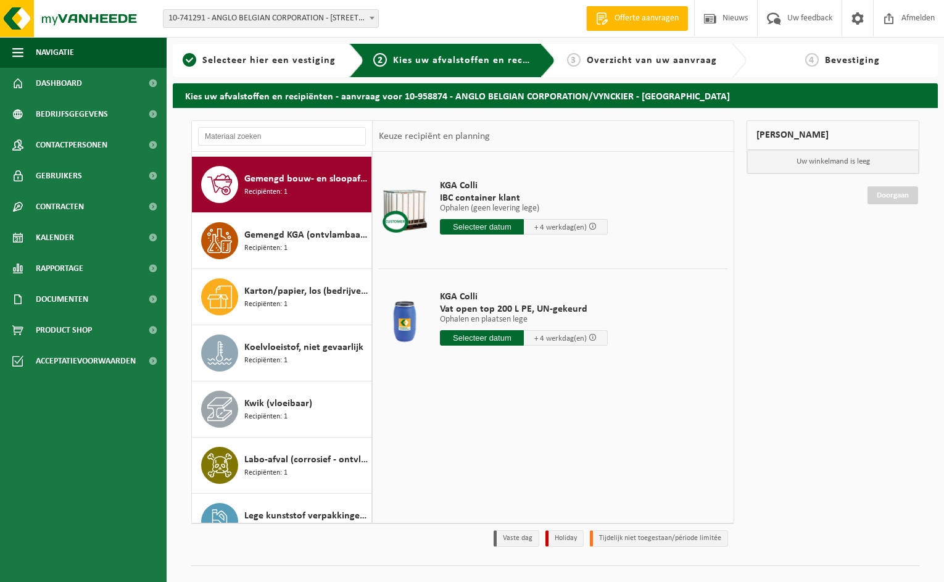
scroll to position [678, 0]
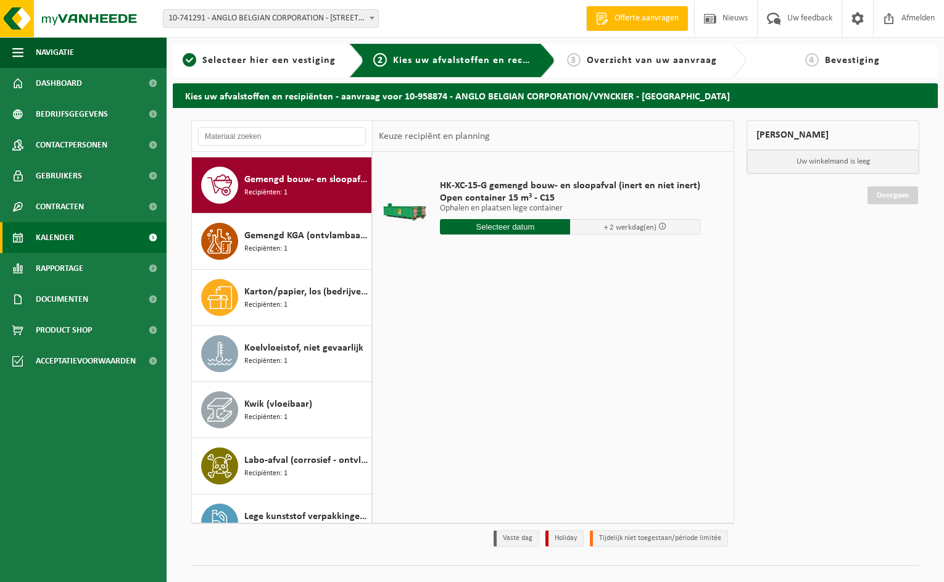
click at [57, 235] on span "Kalender" at bounding box center [55, 237] width 38 height 31
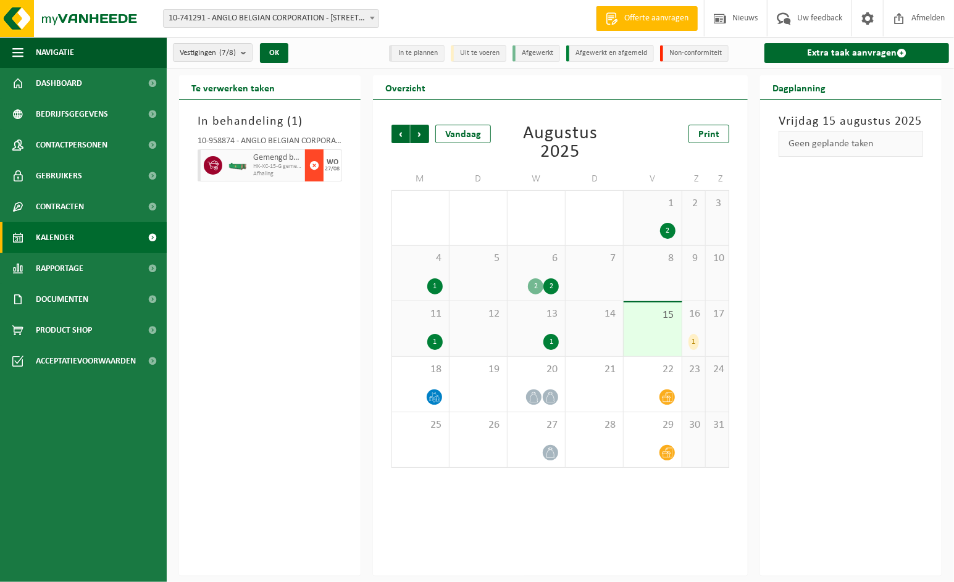
click at [309, 163] on span "button" at bounding box center [314, 165] width 10 height 25
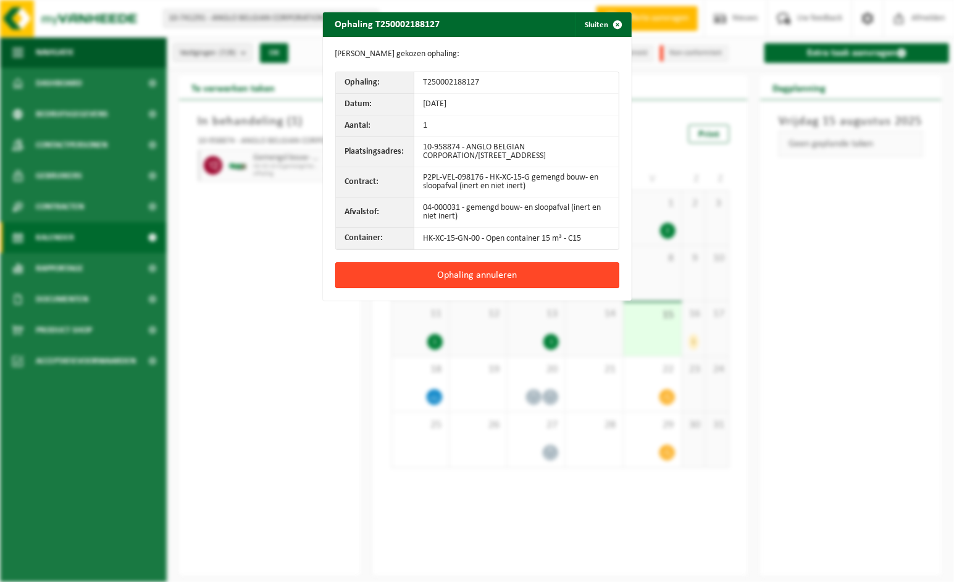
click at [460, 275] on button "Ophaling annuleren" at bounding box center [477, 275] width 284 height 26
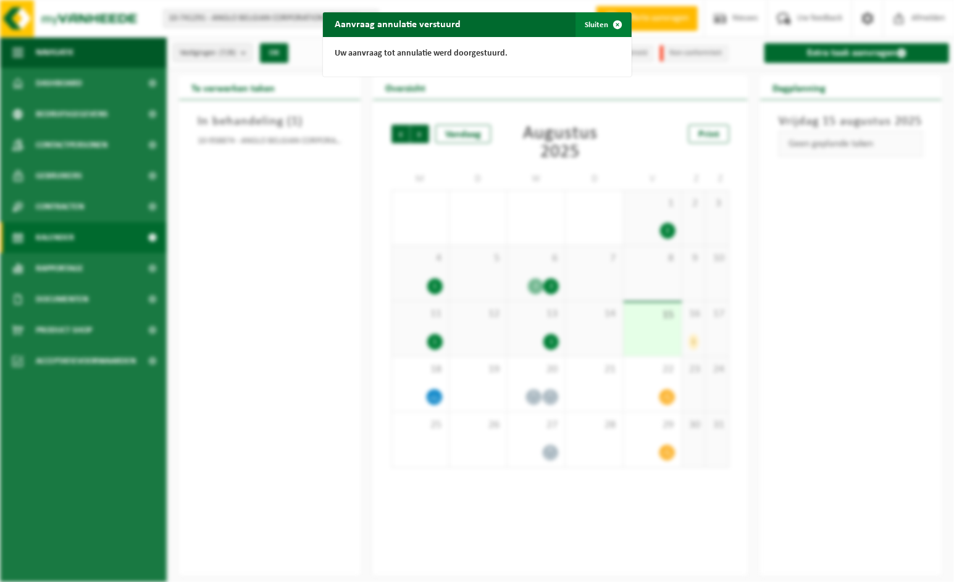
click at [592, 24] on button "Sluiten" at bounding box center [602, 24] width 55 height 25
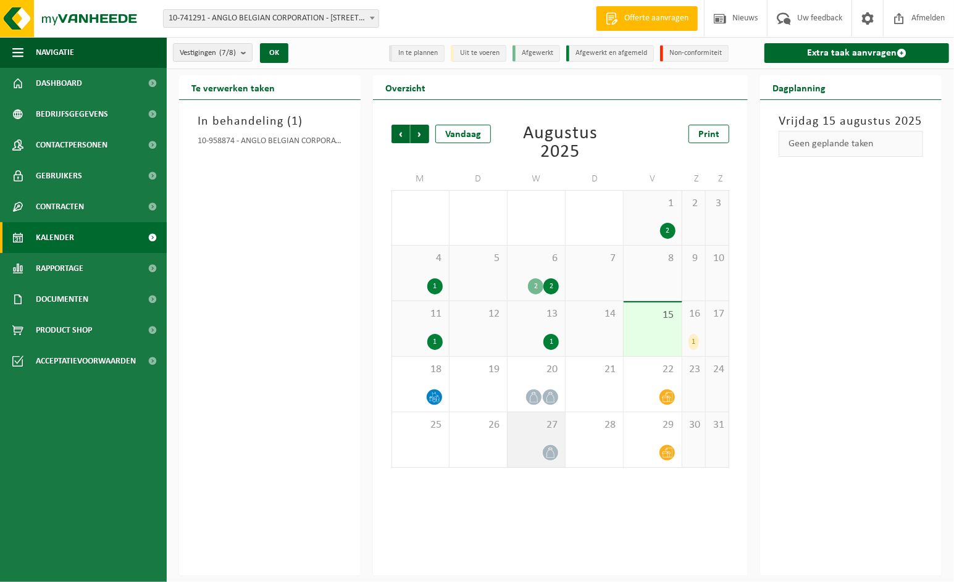
click at [520, 433] on div "27" at bounding box center [535, 439] width 57 height 55
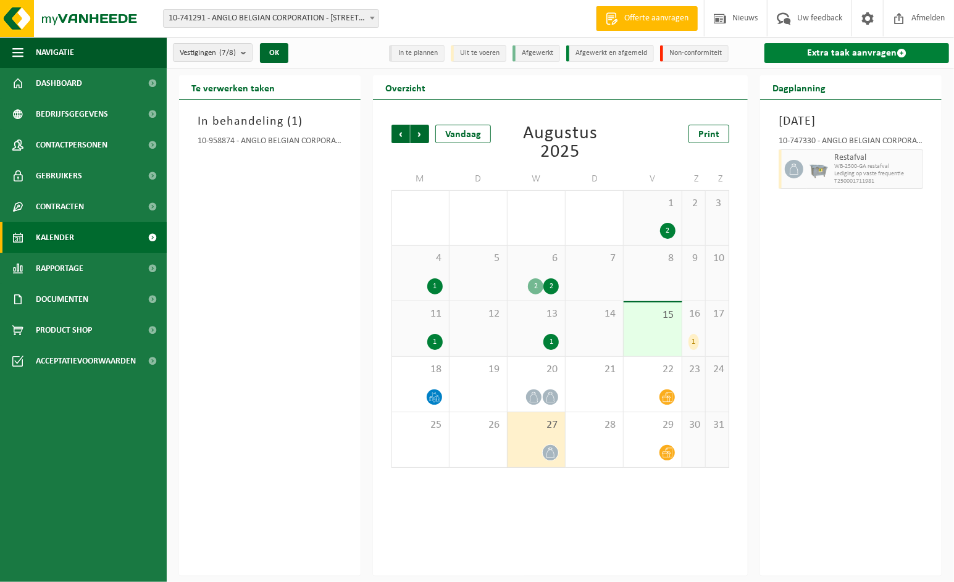
click at [817, 57] on link "Extra taak aanvragen" at bounding box center [856, 53] width 185 height 20
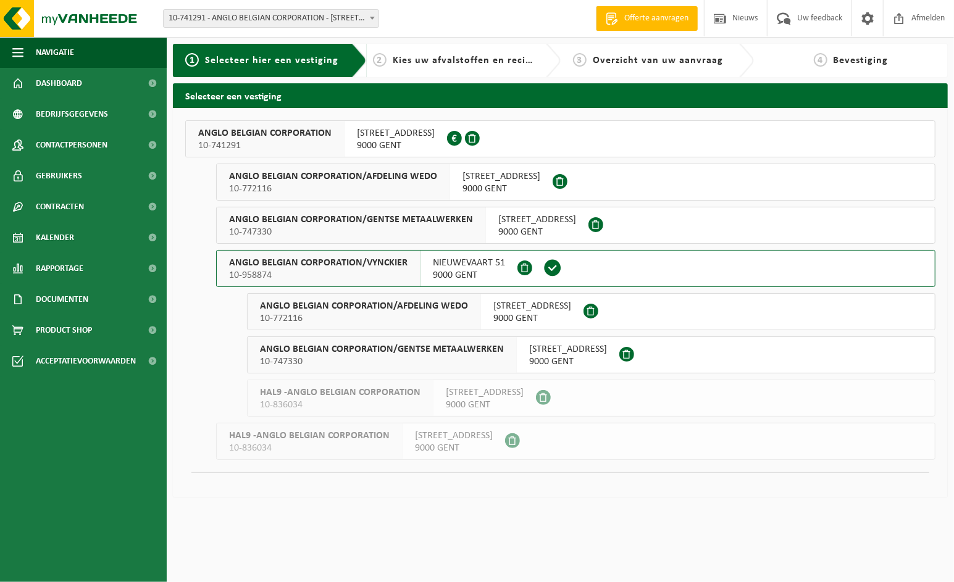
click at [475, 264] on span "NIEUWEVAART 51" at bounding box center [469, 263] width 72 height 12
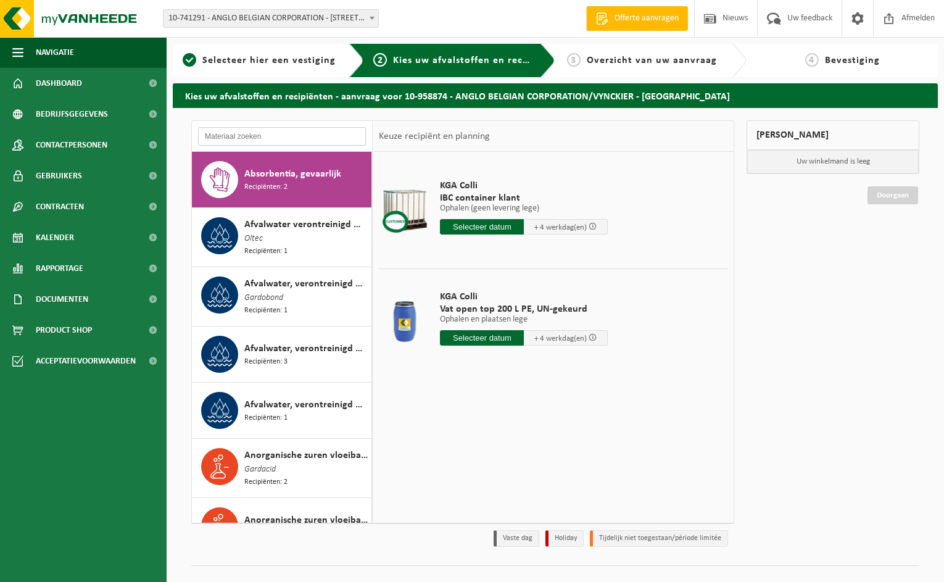
click at [279, 132] on input "text" at bounding box center [282, 136] width 168 height 19
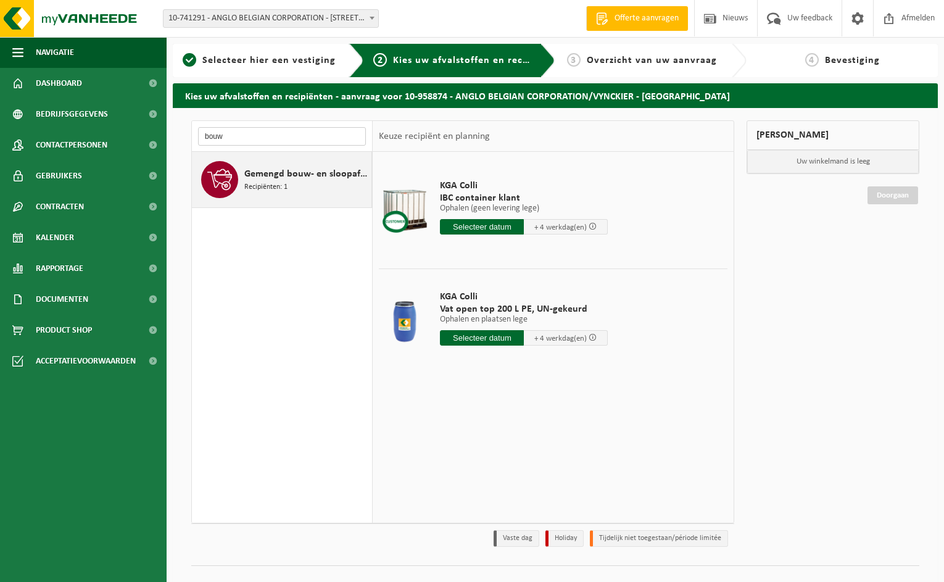
type input "bouw"
click at [275, 176] on span "Gemengd bouw- en sloopafval (inert en niet inert)" at bounding box center [306, 174] width 124 height 15
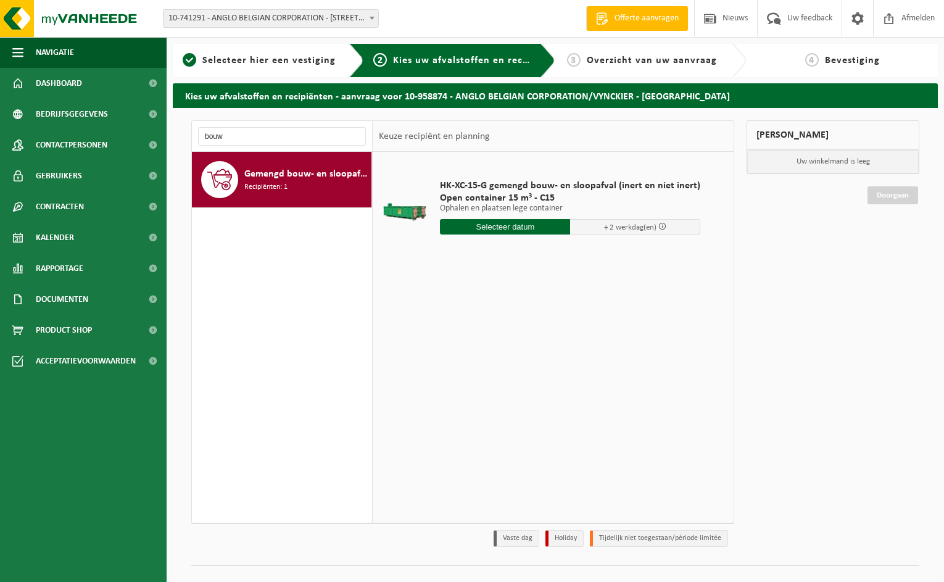
click at [517, 220] on input "text" at bounding box center [505, 226] width 130 height 15
click at [452, 374] on div "25" at bounding box center [452, 375] width 22 height 20
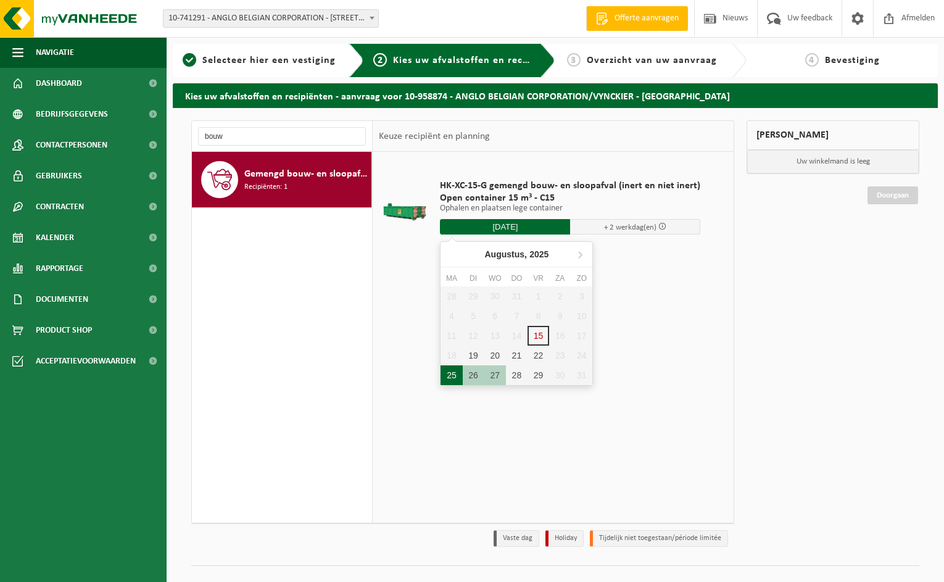
type input "Van 2025-08-25"
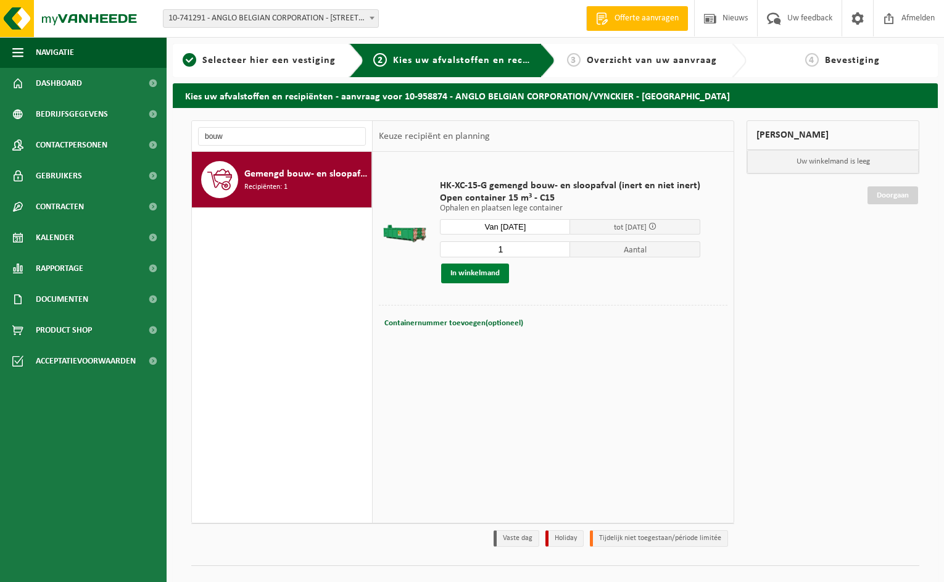
click at [488, 273] on button "In winkelmand" at bounding box center [475, 274] width 68 height 20
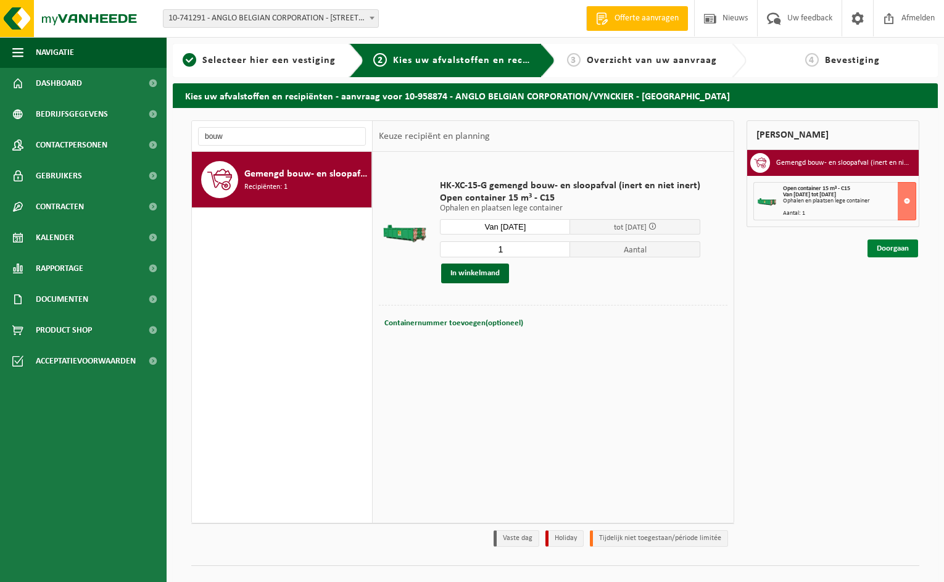
click at [894, 242] on link "Doorgaan" at bounding box center [893, 248] width 51 height 18
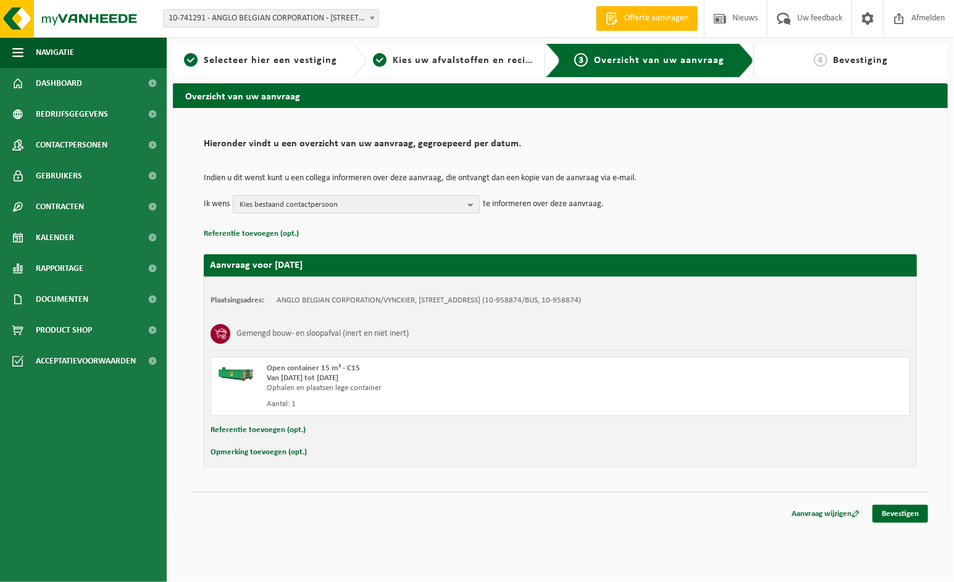
click at [456, 199] on span "Kies bestaand contactpersoon" at bounding box center [350, 205] width 223 height 19
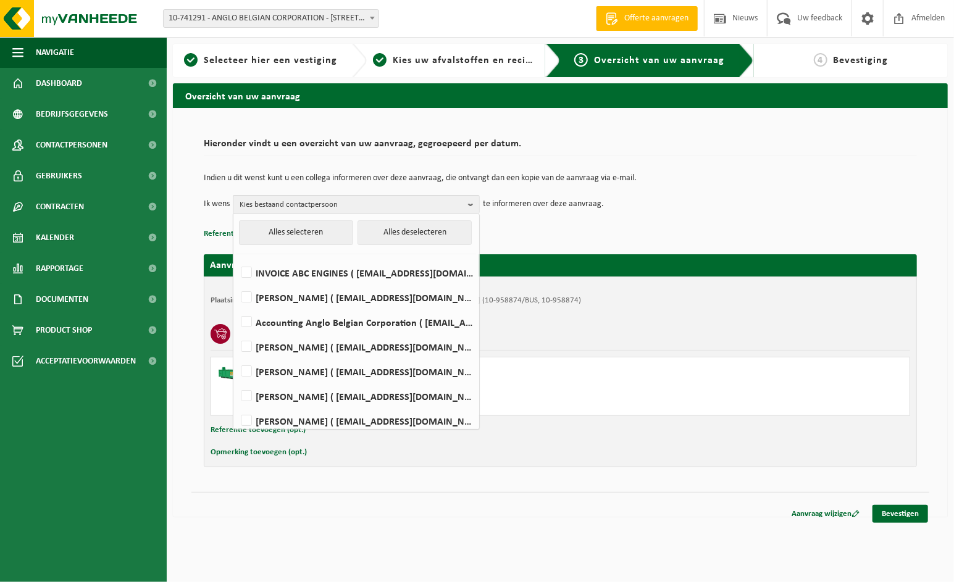
click at [575, 223] on div "Indien u dit wenst kunt u een collega informeren over deze aanvraag, die ontvan…" at bounding box center [560, 194] width 713 height 64
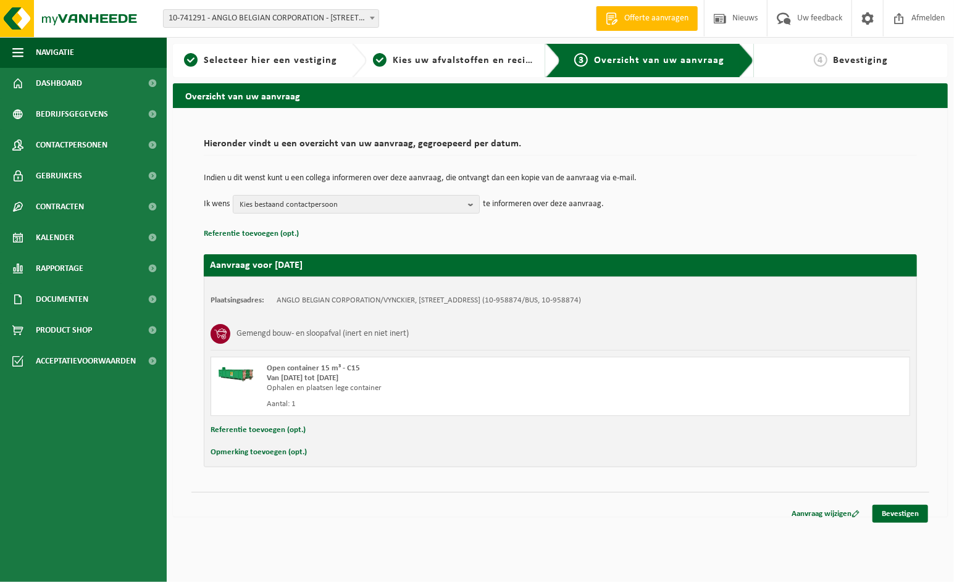
click at [268, 450] on button "Opmerking toevoegen (opt.)" at bounding box center [258, 452] width 96 height 16
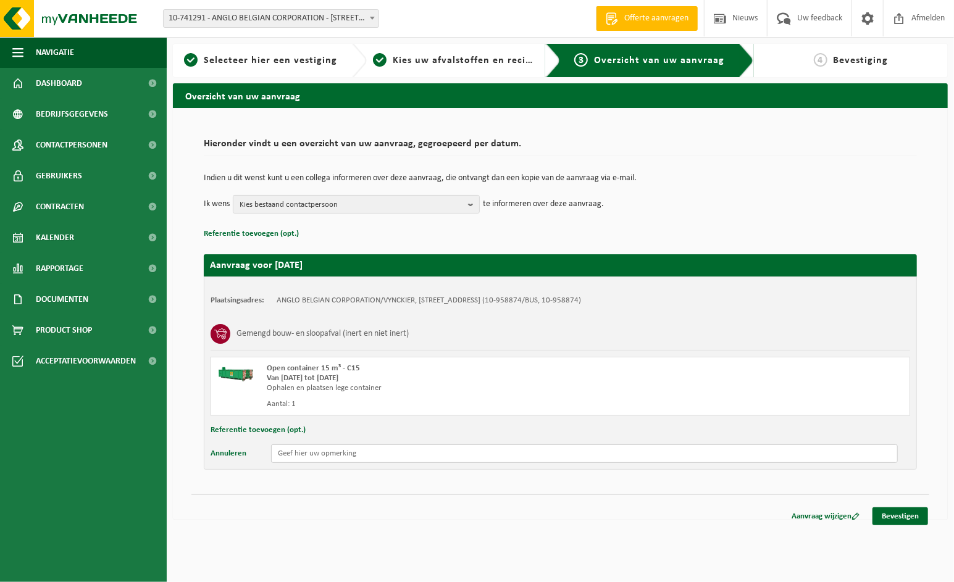
click at [312, 453] on input "text" at bounding box center [584, 453] width 626 height 19
type input "graag een WISSEL ipv enkel een ophaling."
click at [364, 205] on span "Kies bestaand contactpersoon" at bounding box center [350, 205] width 223 height 19
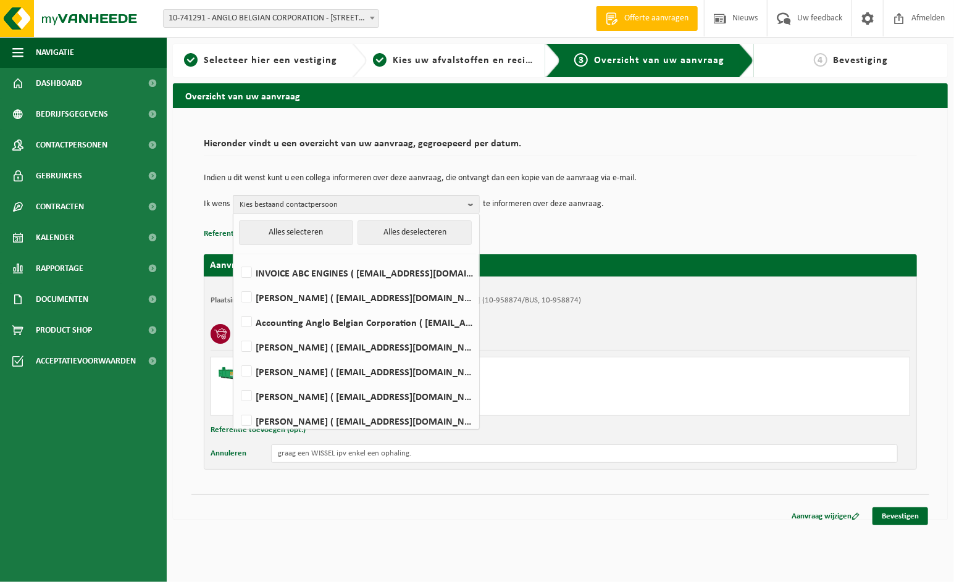
click at [488, 277] on div "Plaatsingsadres: ANGLO BELGIAN CORPORATION/VYNCKIER, [STREET_ADDRESS] (10-95887…" at bounding box center [560, 372] width 713 height 193
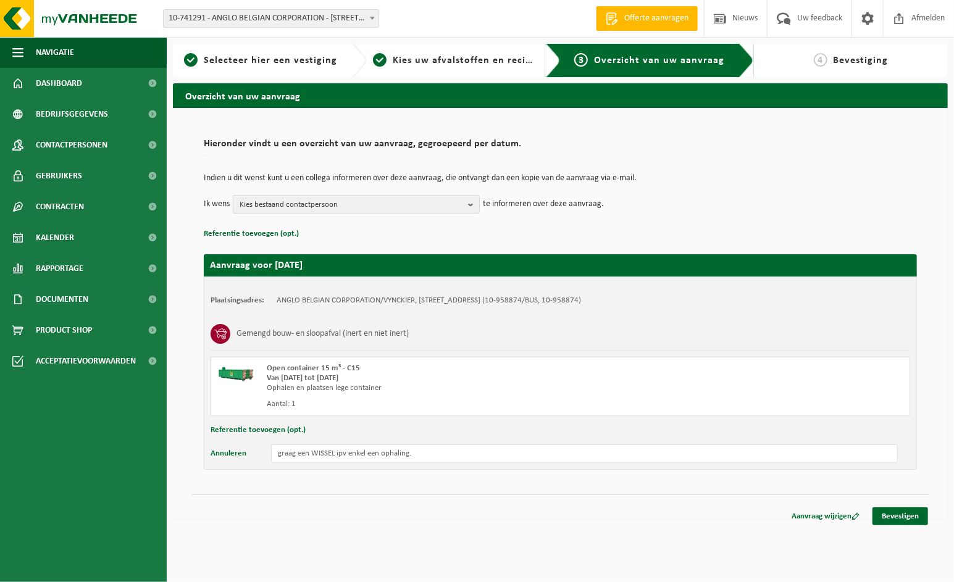
click at [465, 209] on button "Kies bestaand contactpersoon" at bounding box center [356, 204] width 247 height 19
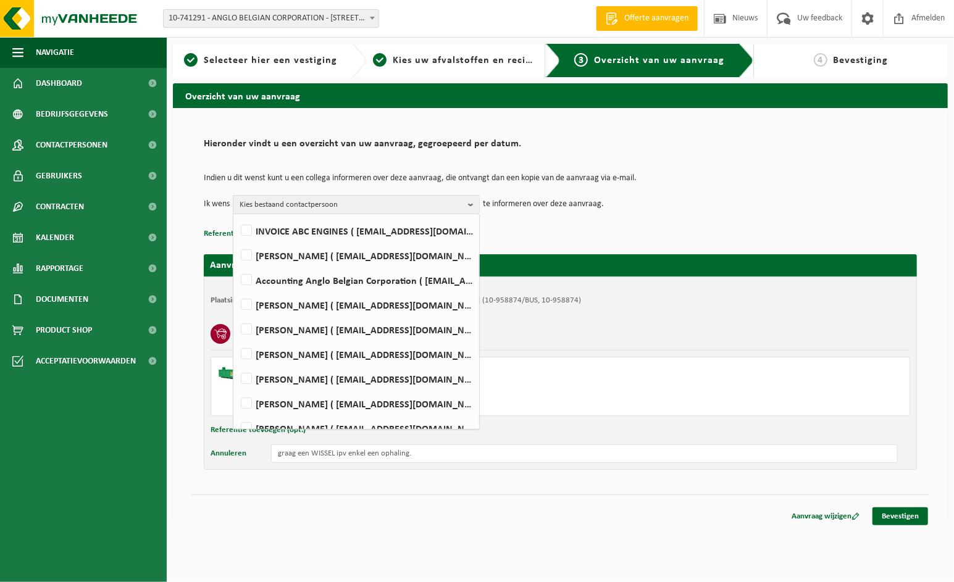
scroll to position [55, 0]
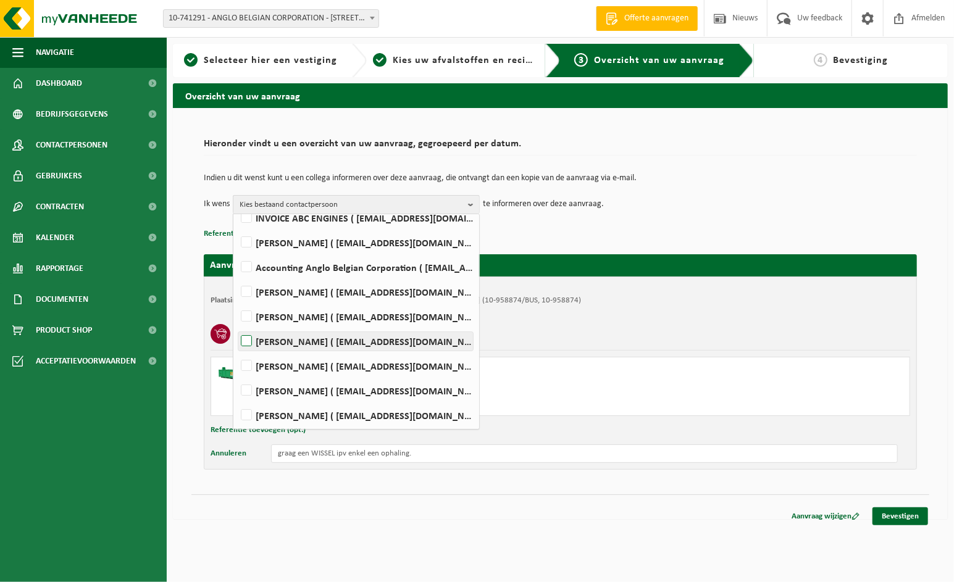
click at [395, 341] on label "[PERSON_NAME] ( [EMAIL_ADDRESS][DOMAIN_NAME] )" at bounding box center [355, 341] width 235 height 19
click at [236, 326] on input "[PERSON_NAME] ( [EMAIL_ADDRESS][DOMAIN_NAME] )" at bounding box center [236, 325] width 1 height 1
checkbox input "true"
click at [513, 349] on div "Gemengd bouw- en sloopafval (inert en niet inert)" at bounding box center [559, 334] width 699 height 33
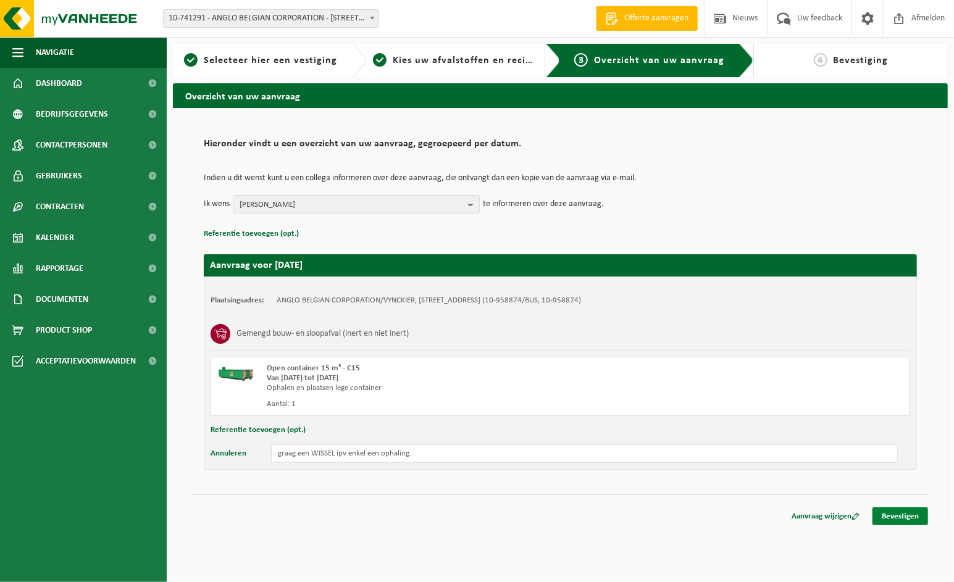
click at [893, 513] on link "Bevestigen" at bounding box center [900, 516] width 56 height 18
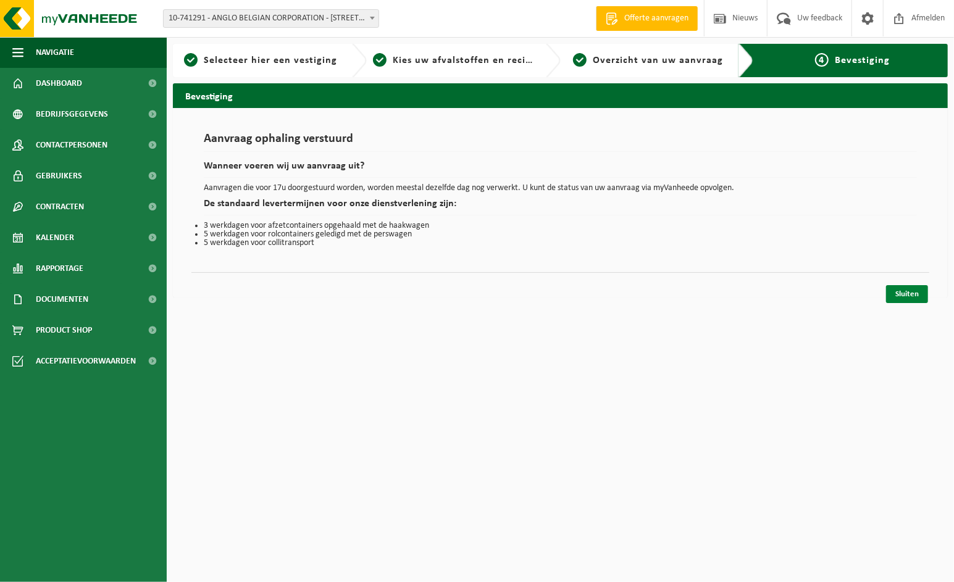
click at [907, 291] on link "Sluiten" at bounding box center [907, 294] width 42 height 18
